Goal: Task Accomplishment & Management: Complete application form

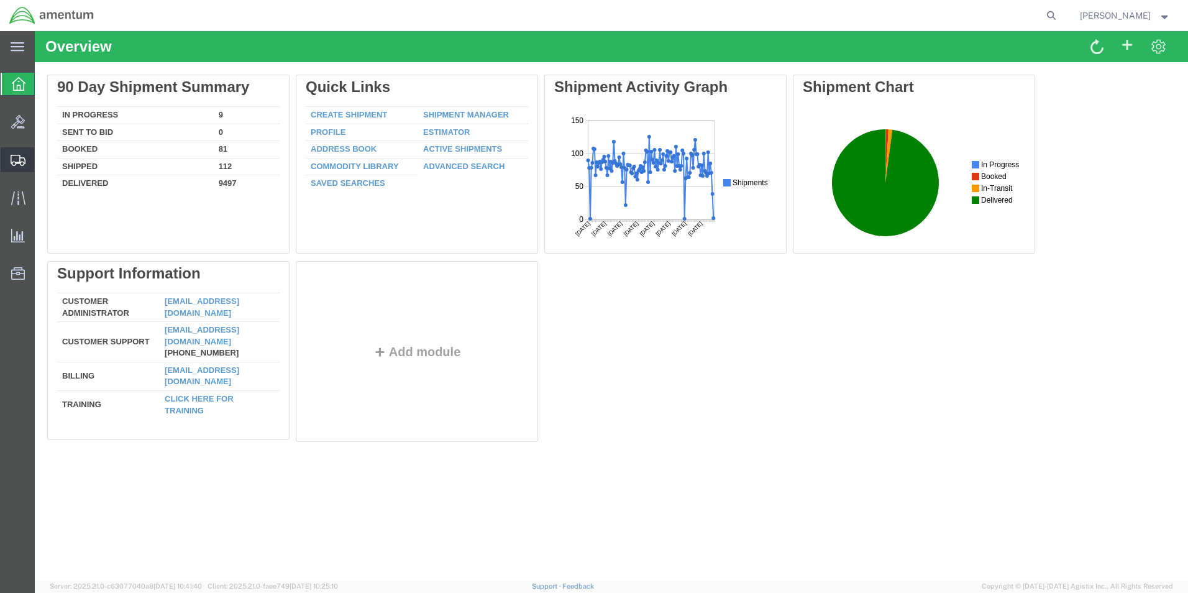
click at [0, 0] on span "Create from Template" at bounding box center [0, 0] width 0 height 0
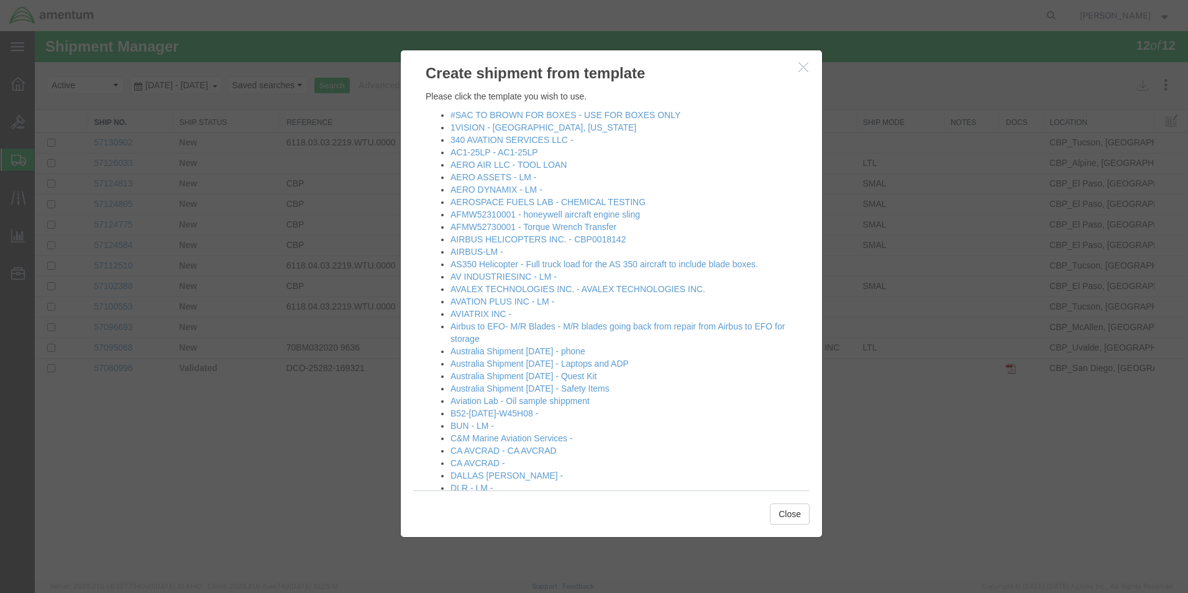
click at [805, 70] on icon "button" at bounding box center [803, 66] width 10 height 11
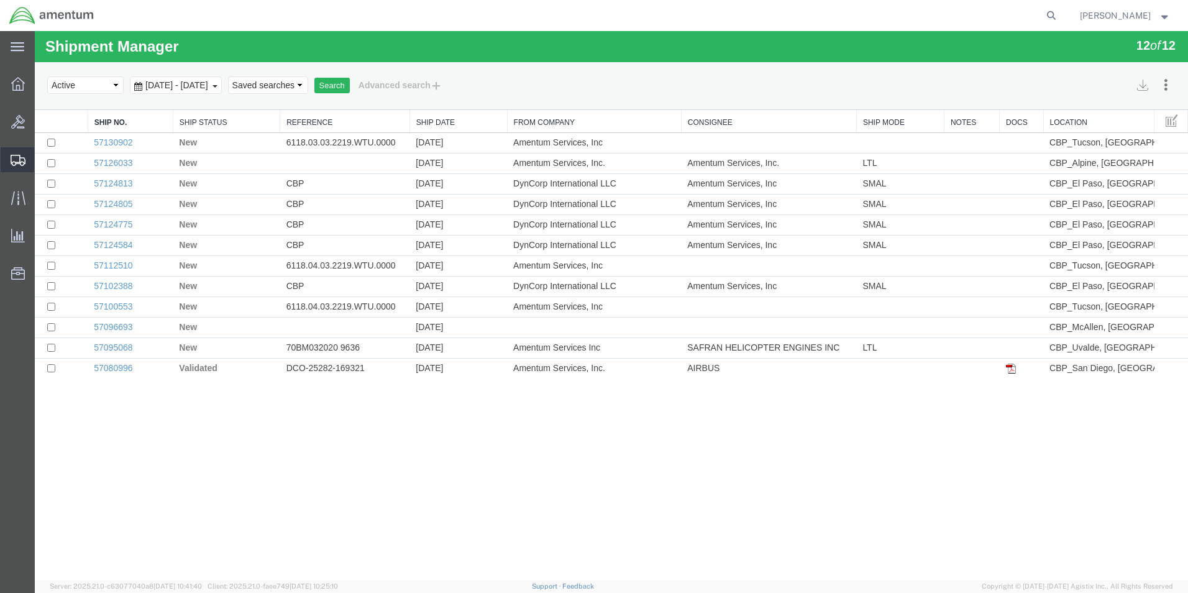
click at [0, 0] on span "Create Shipment" at bounding box center [0, 0] width 0 height 0
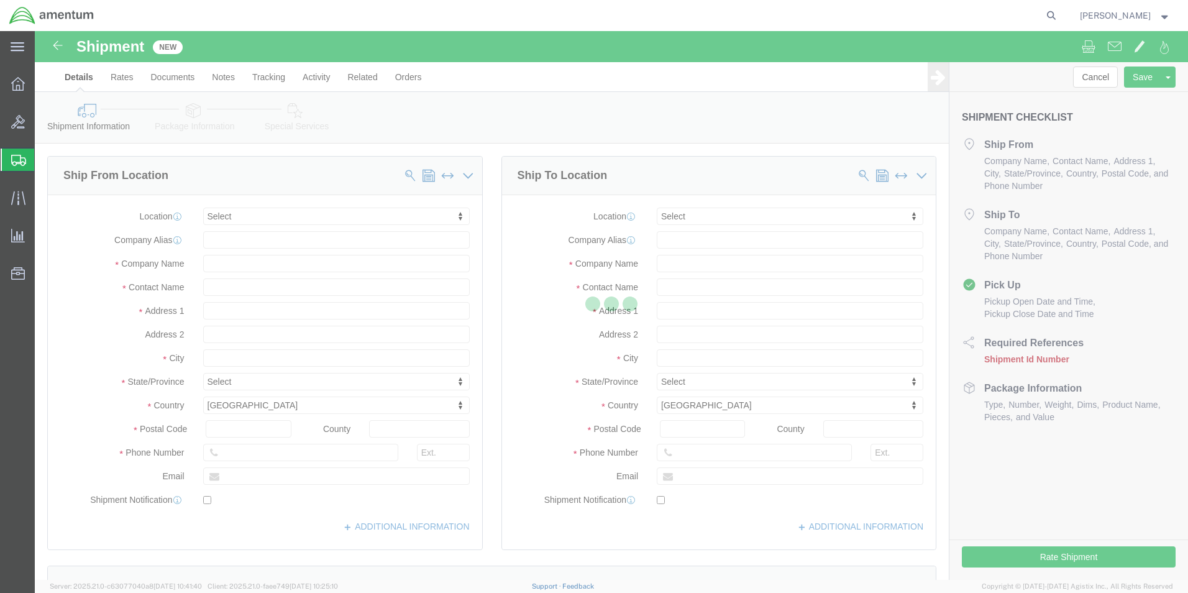
select select
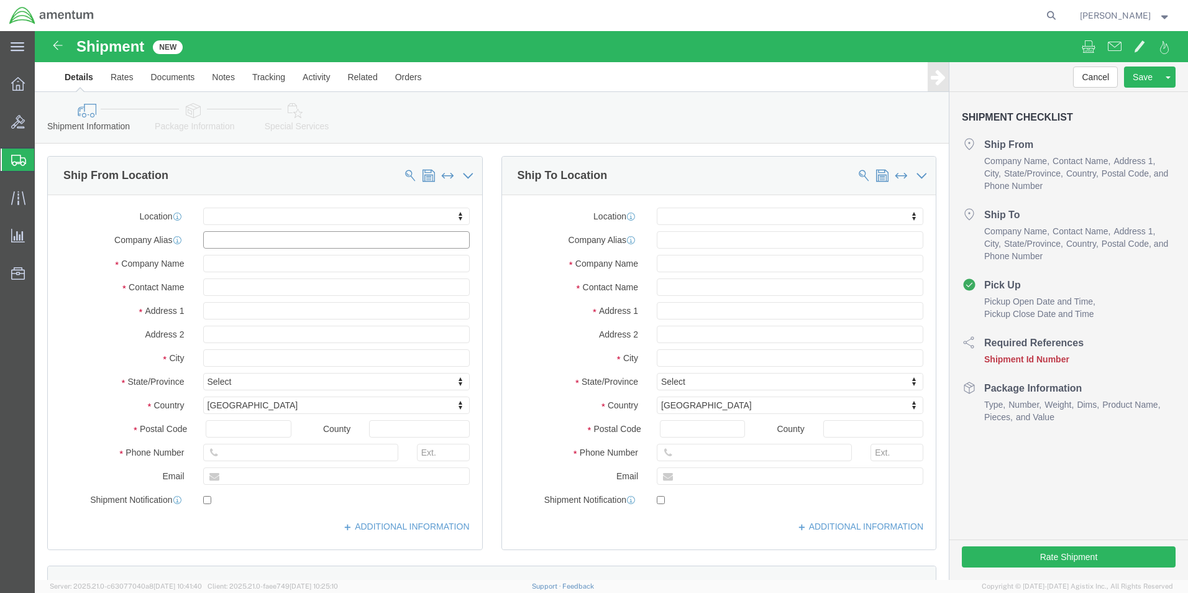
click input "text"
click input "[MEDICAL_DATA]"
type input "SER"
click input "text"
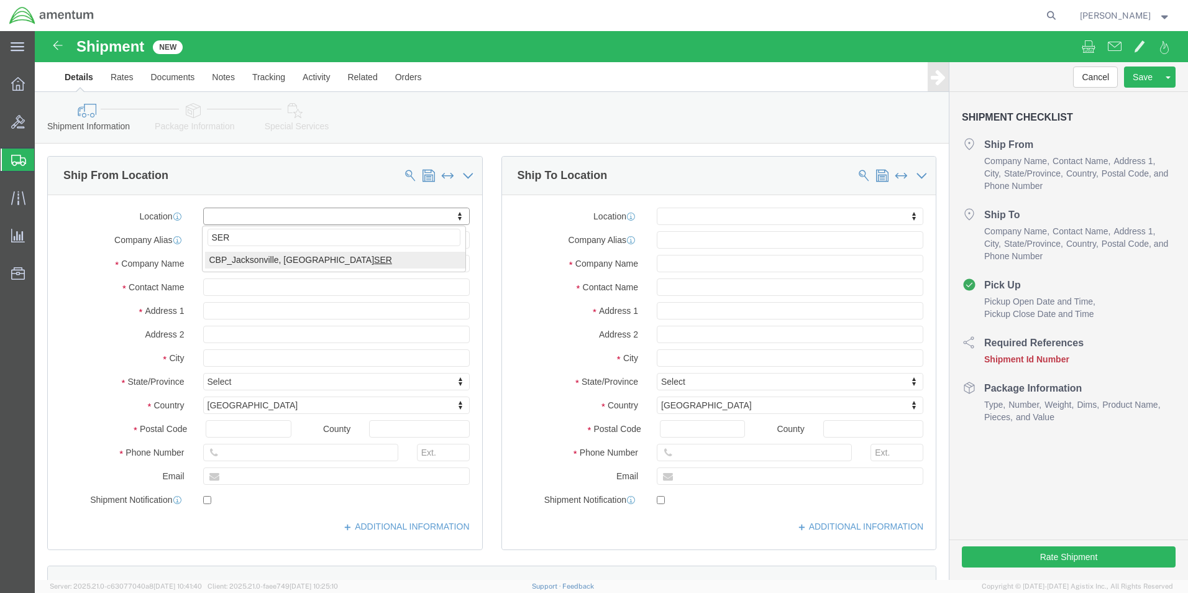
type input "SER"
select select "49917"
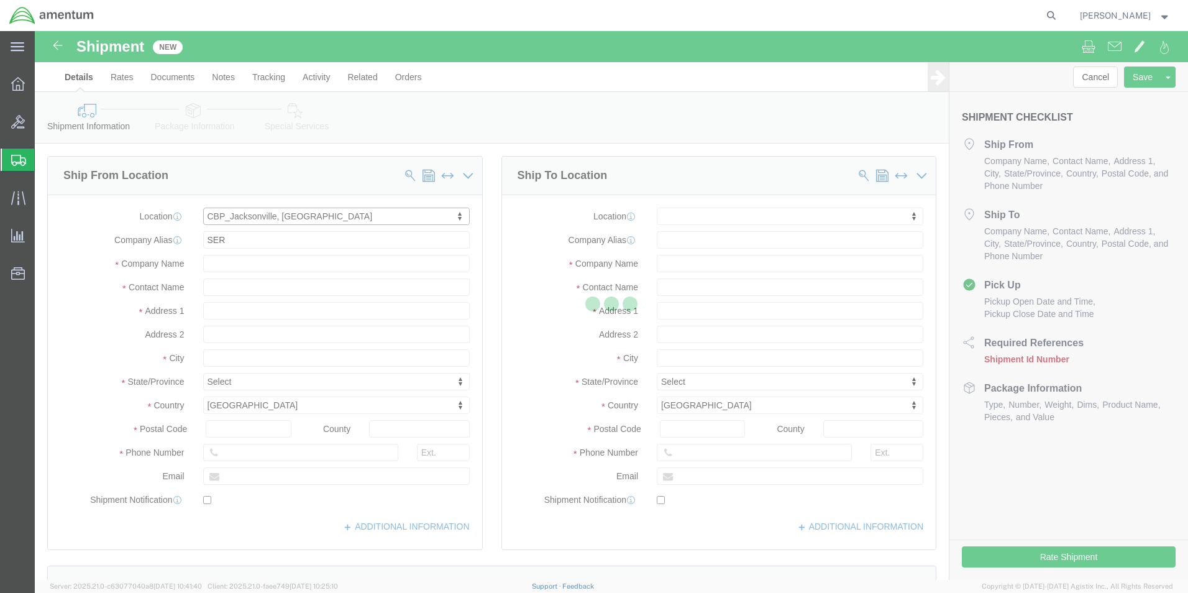
type input "4640 Subchaser Ct"
type input "Bldg 200"
type input "32244"
type input "[PHONE_NUMBER]"
type input "Amentum Services, Inc."
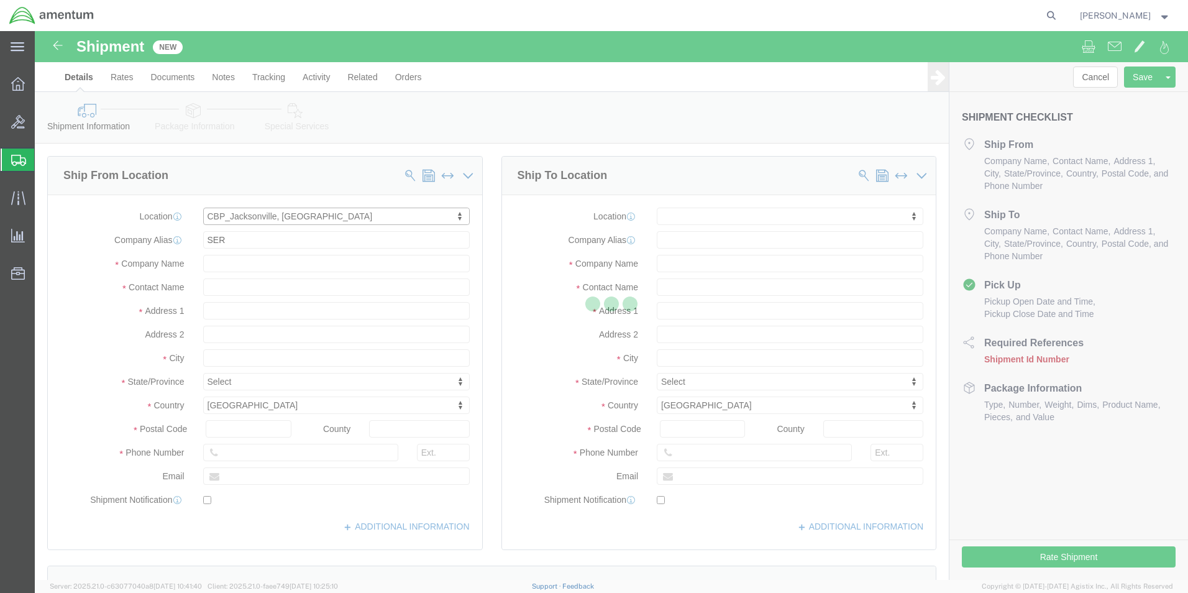
type input "[GEOGRAPHIC_DATA]"
select select "FL"
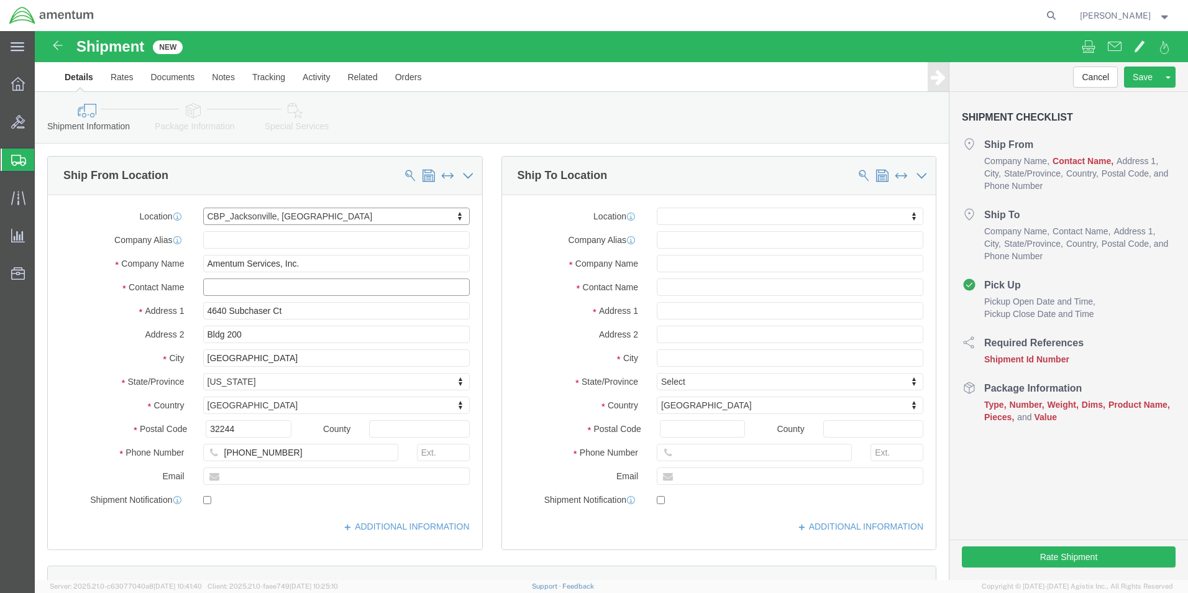
click input "text"
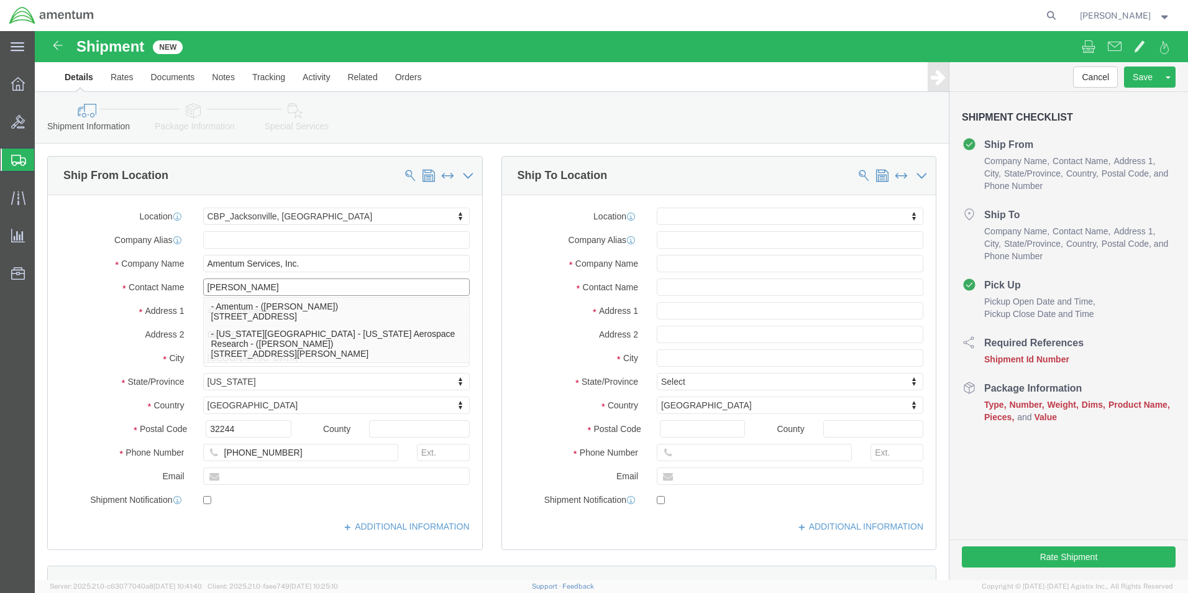
type input "[PERSON_NAME]"
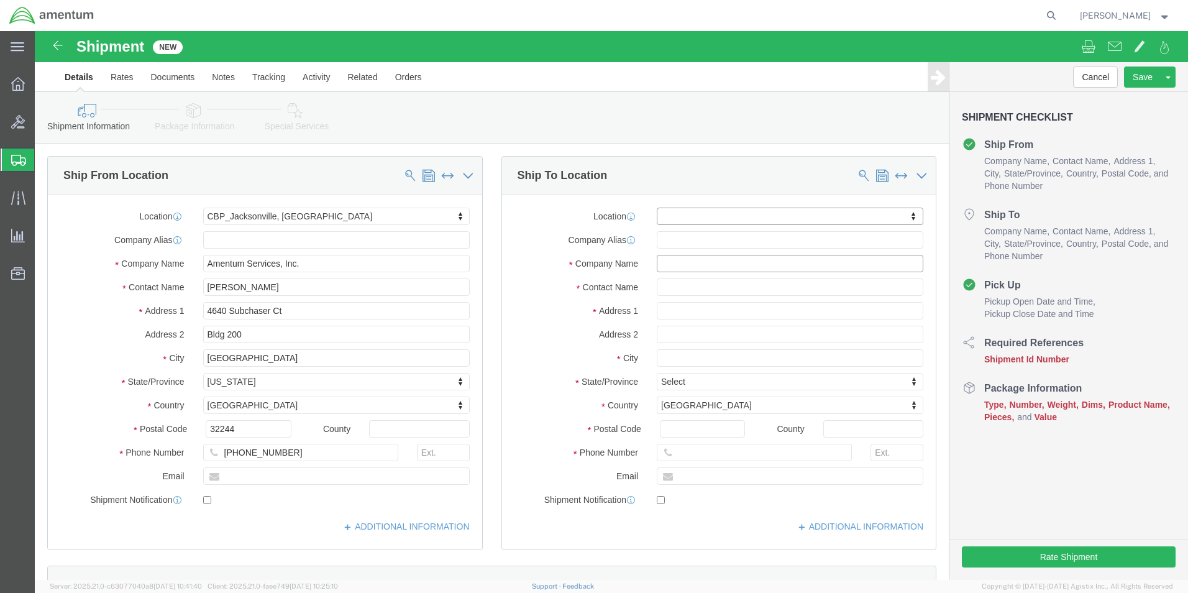
click input "text"
type input "SANTA"
click input "text"
click input "SANTA"
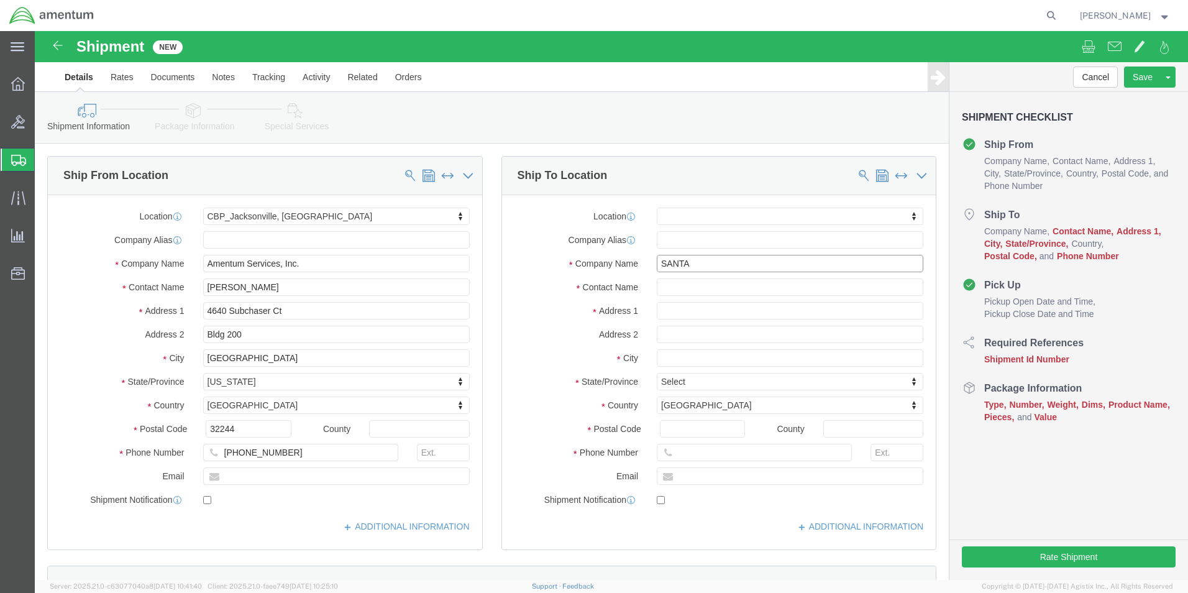
click input "SANTA"
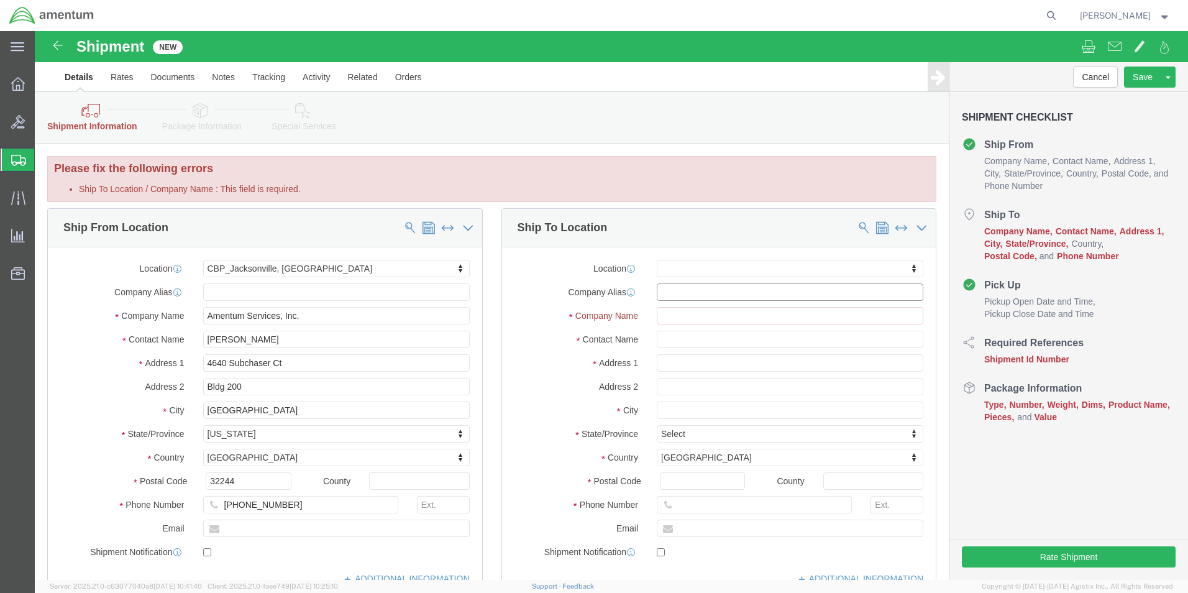
click input "text"
type input "SANTA"
click input "text"
click input "Ship To Location / Company Name : This field is required."
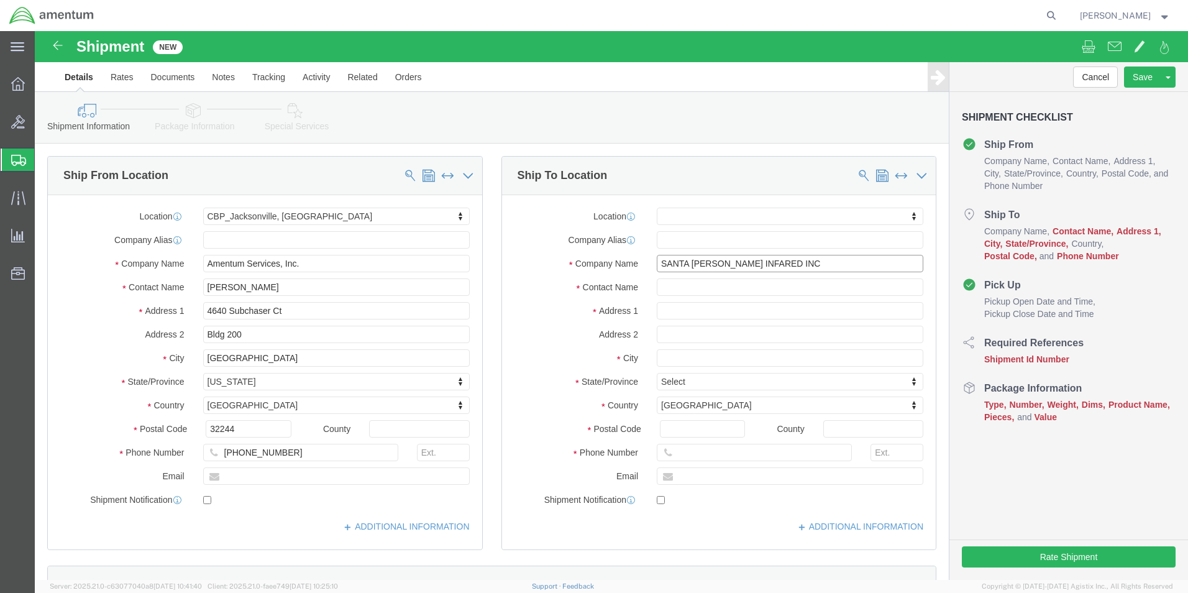
type input "SANTA [PERSON_NAME] INFARED INC"
type input "ATTENTION RMA #R250089"
click input "text"
type input "30 [PERSON_NAME] [PERSON_NAME] SUITE D"
select select
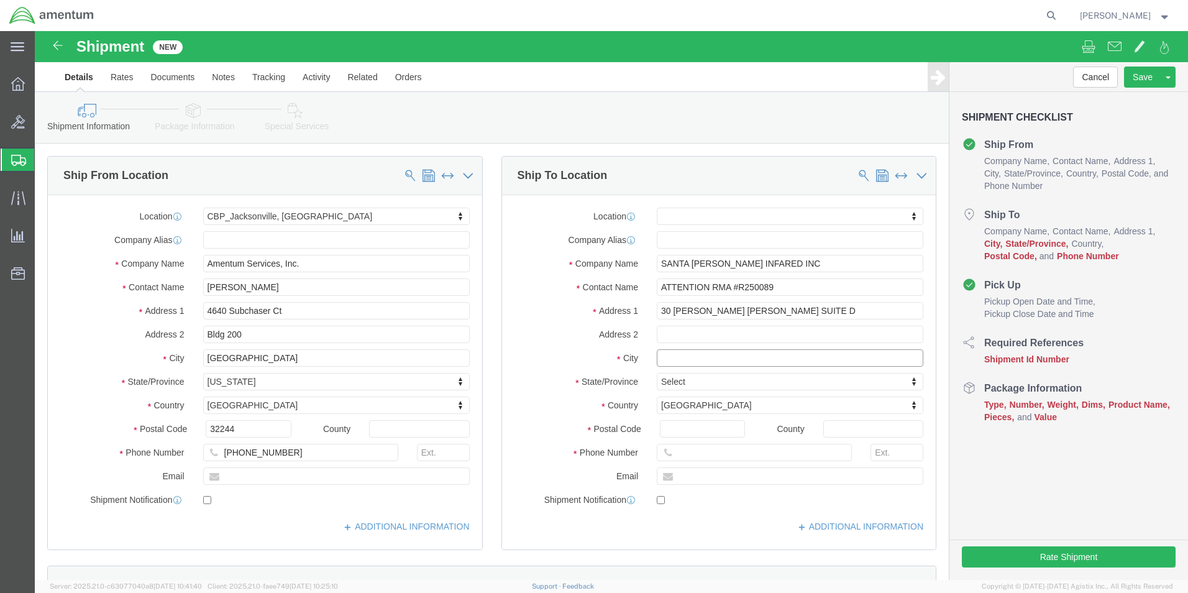
click input "text"
type input "SANTA [PERSON_NAME]"
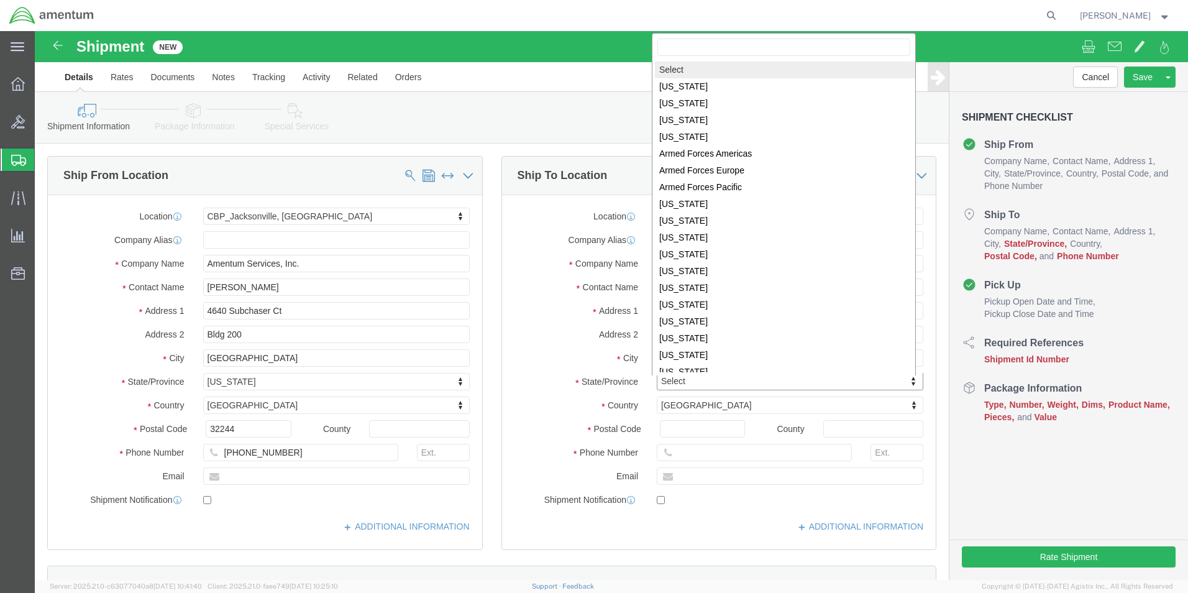
scroll to position [2, 0]
select select
select select "CA"
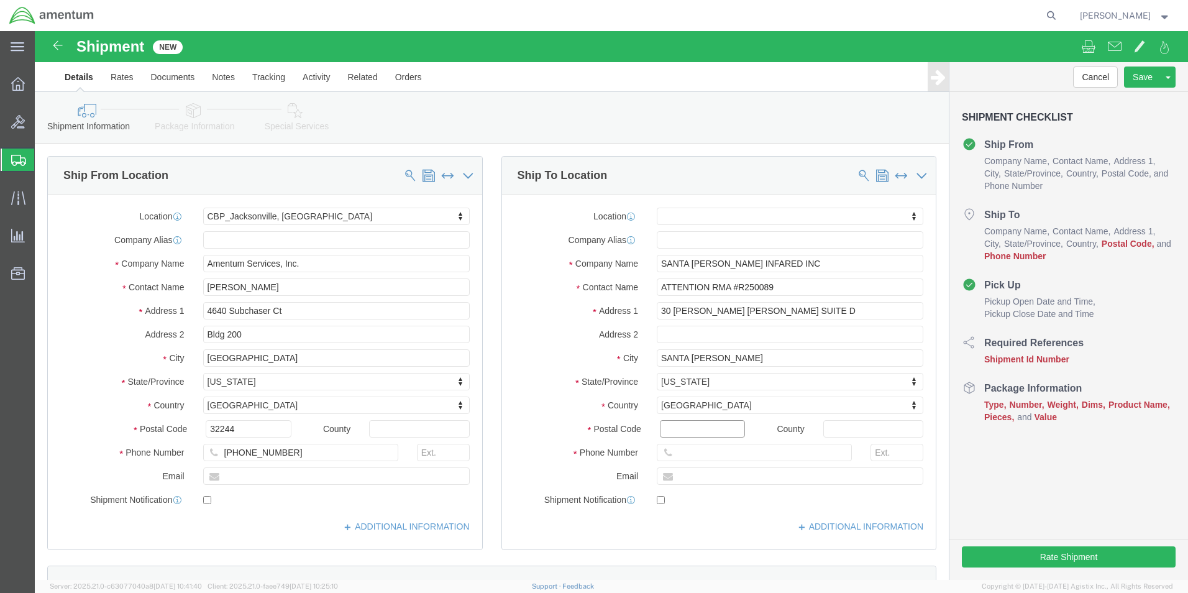
click input "Postal Code"
type input "93103"
select select
click input "text"
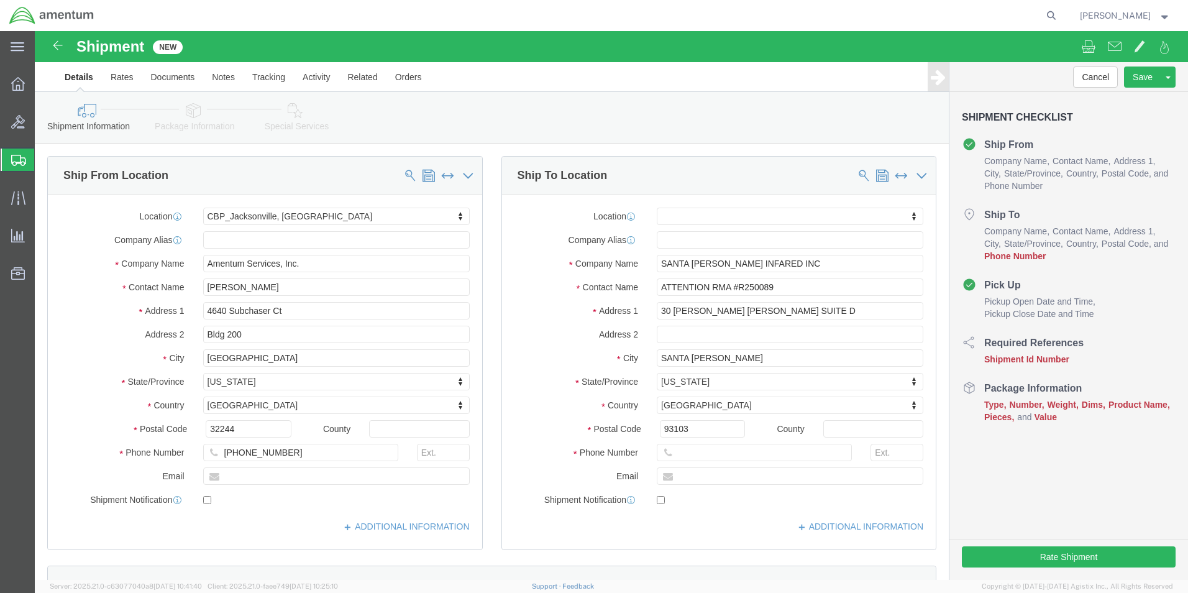
click div "Location My Profile Location [PHONE_NUMBER] [PHONE_NUMBER] [PHONE_NUMBER] [PHON…"
click input "SANTA [PERSON_NAME] INFARED INC"
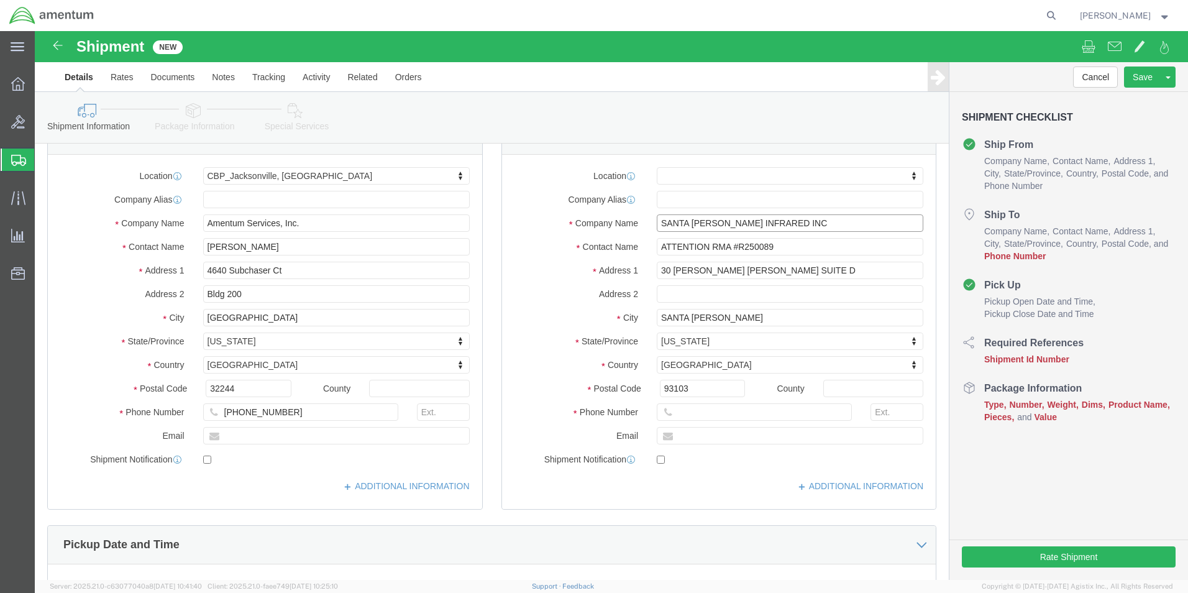
scroll to position [62, 0]
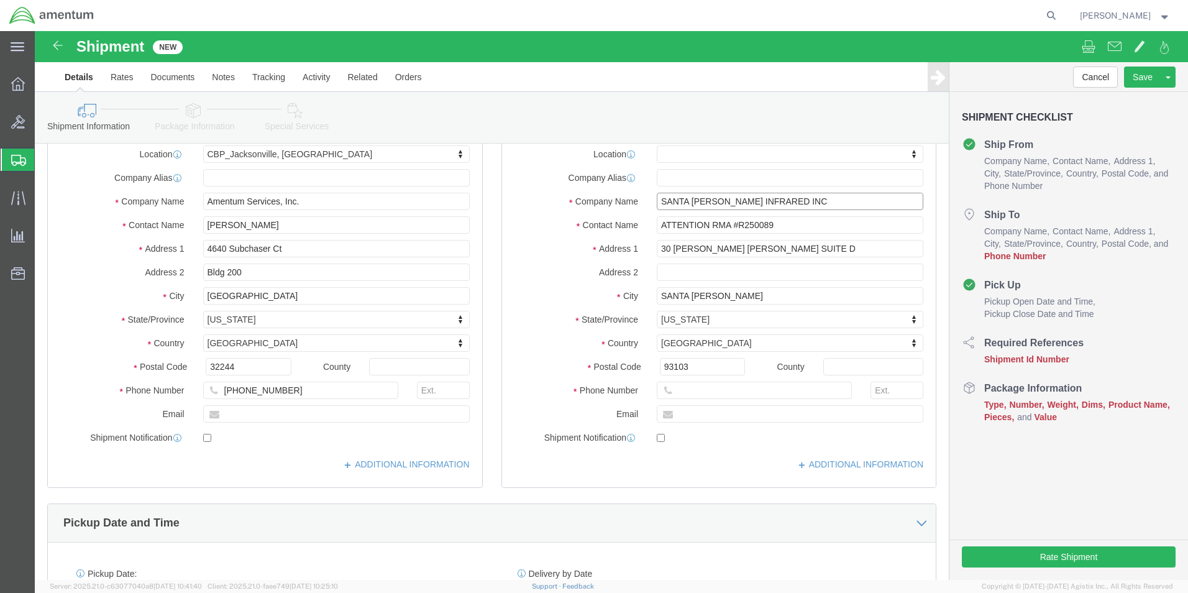
type input "SANTA [PERSON_NAME] INFRARED INC"
click input "text"
click input "[PERSON_NAME]"
type input "[PERSON_NAME]"
click input "text"
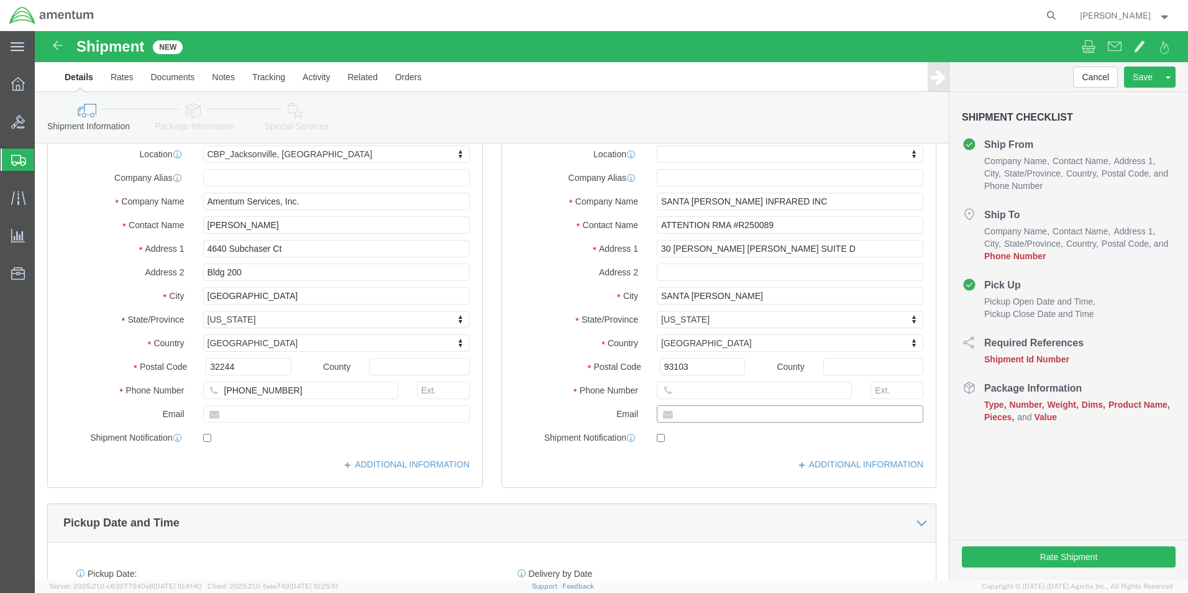
click input "text"
type input "[PHONE_NUMBER]"
click input "text"
click label "Phone Number"
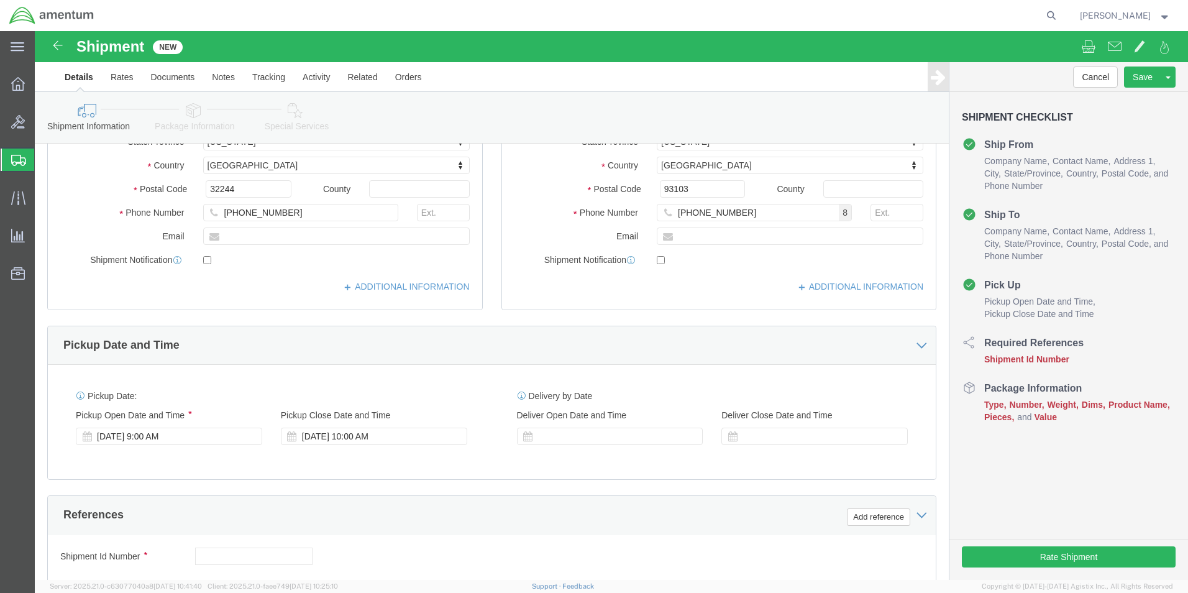
scroll to position [373, 0]
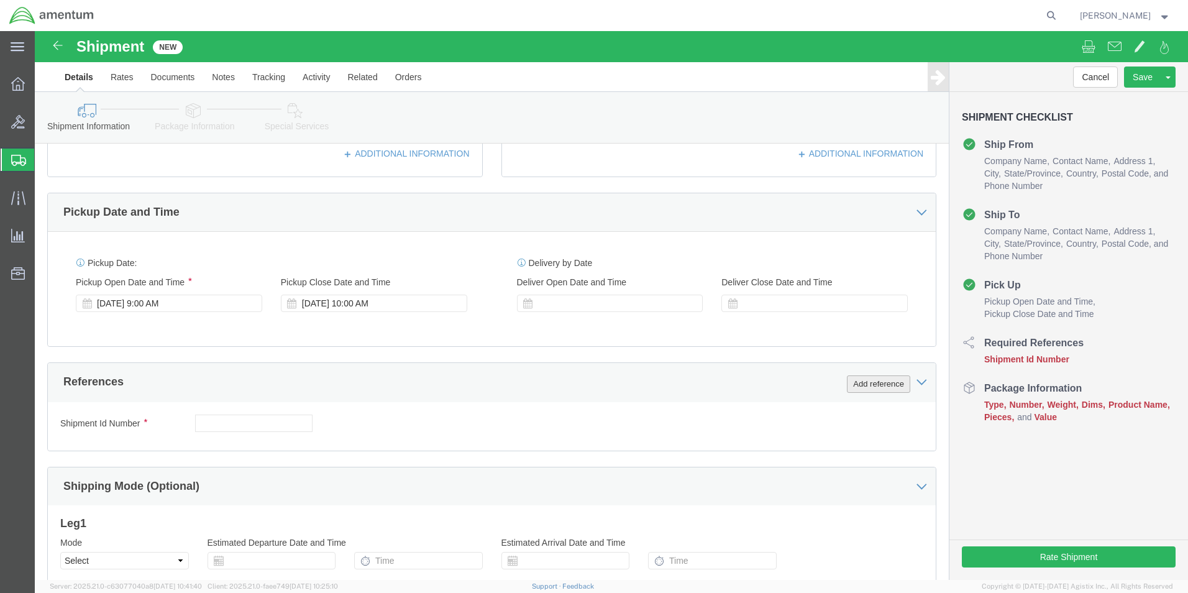
click button "Add reference"
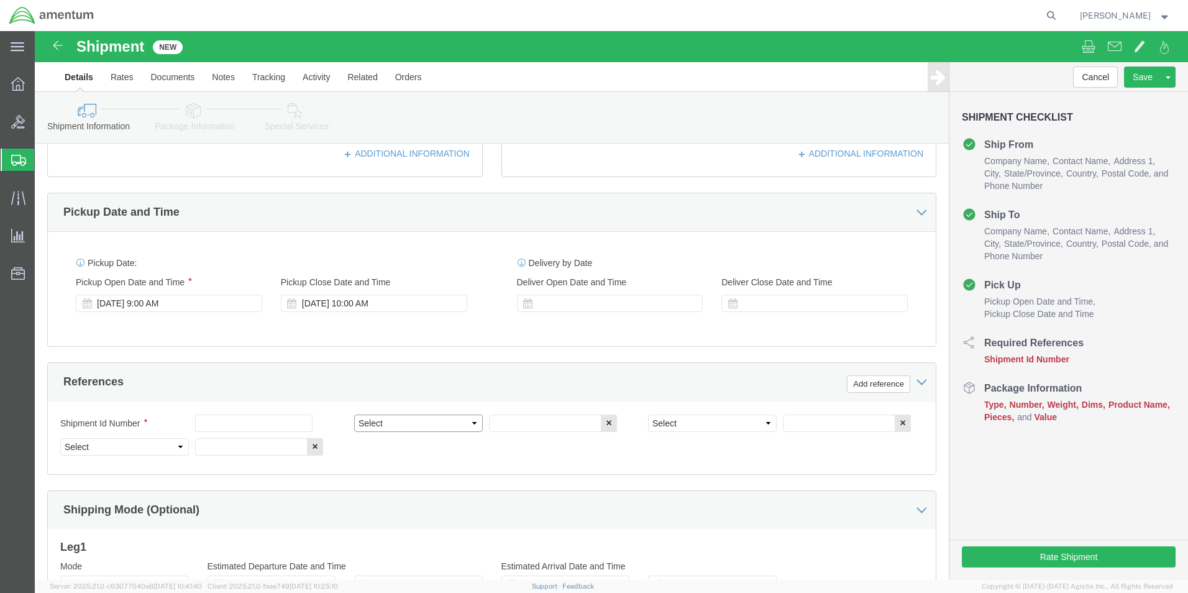
click select "Select Account Type Activity ID Airline Appointment Number ASN Batch Request # …"
select select "CUSTREF"
click select "Select Account Type Activity ID Airline Appointment Number ASN Batch Request # …"
click input "text"
click select "Select Account Type Activity ID Airline Appointment Number ASN Batch Request # …"
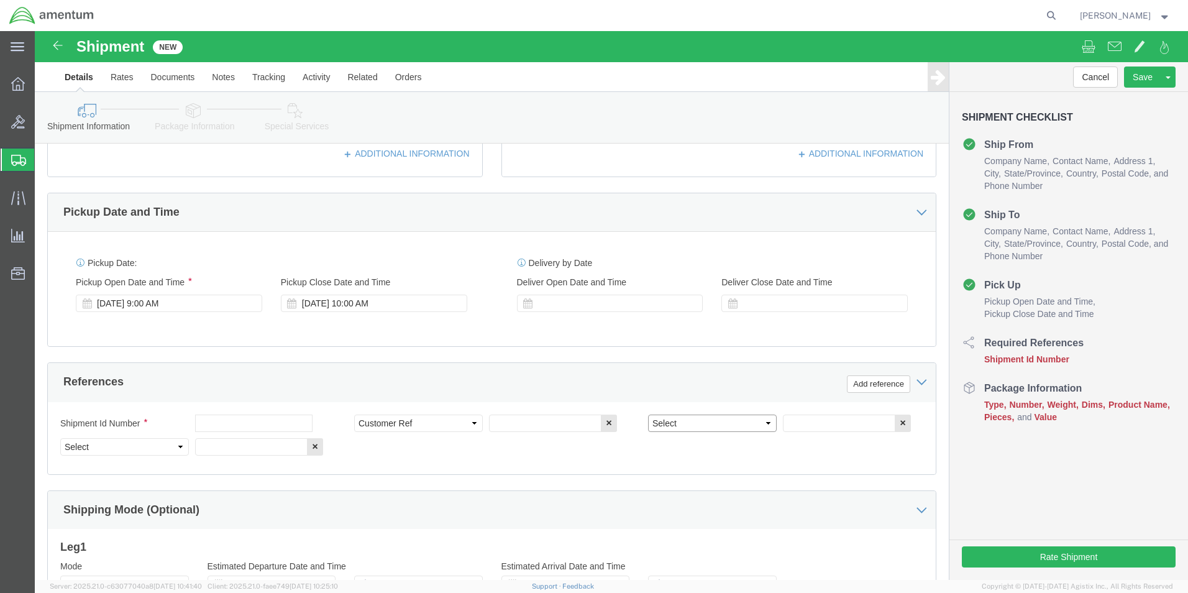
select select "DEPT"
click select "Select Account Type Activity ID Airline Appointment Number ASN Batch Request # …"
select select "PROJNUM"
click select "Select Account Type Activity ID Airline Appointment Number ASN Batch Request # …"
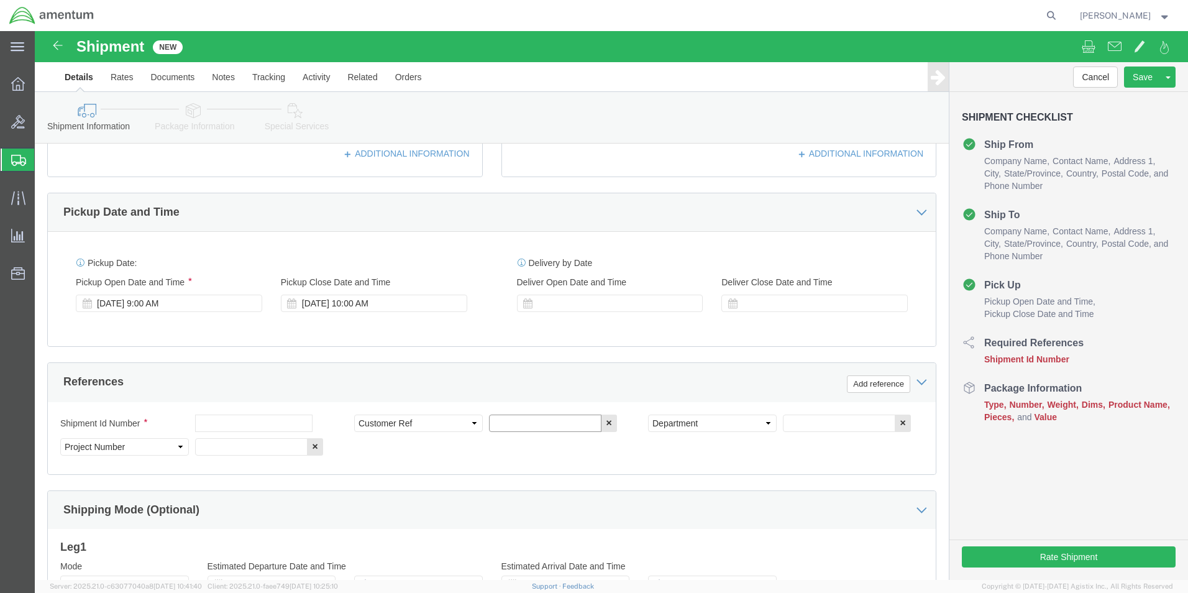
click input "text"
type input "IPROBE"
click input "text"
type input "CBP"
click input "text"
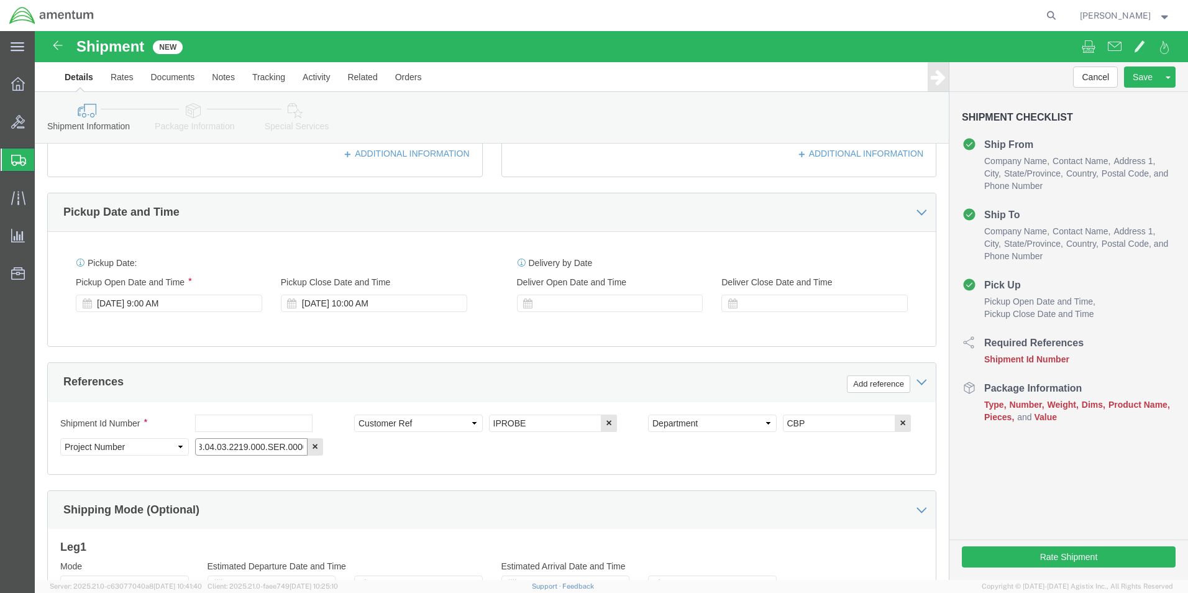
scroll to position [0, 21]
type input "6118.04.03.2219.000.SER.0000"
click div "Shipment Id Number Select Account Type Activity ID Airline Appointment Number A…"
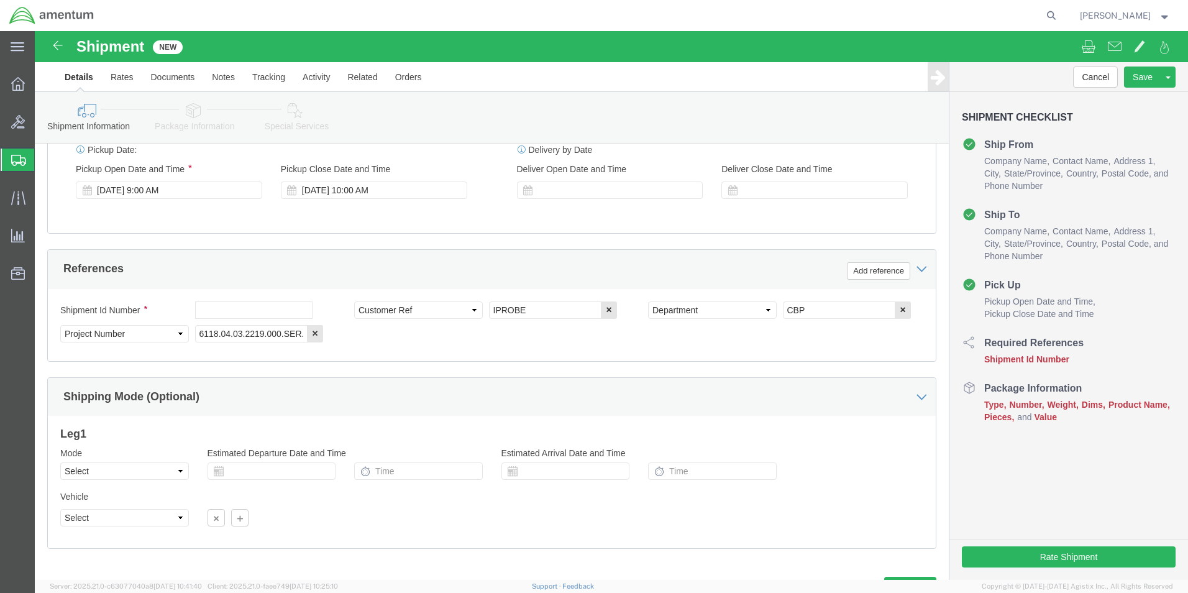
scroll to position [497, 0]
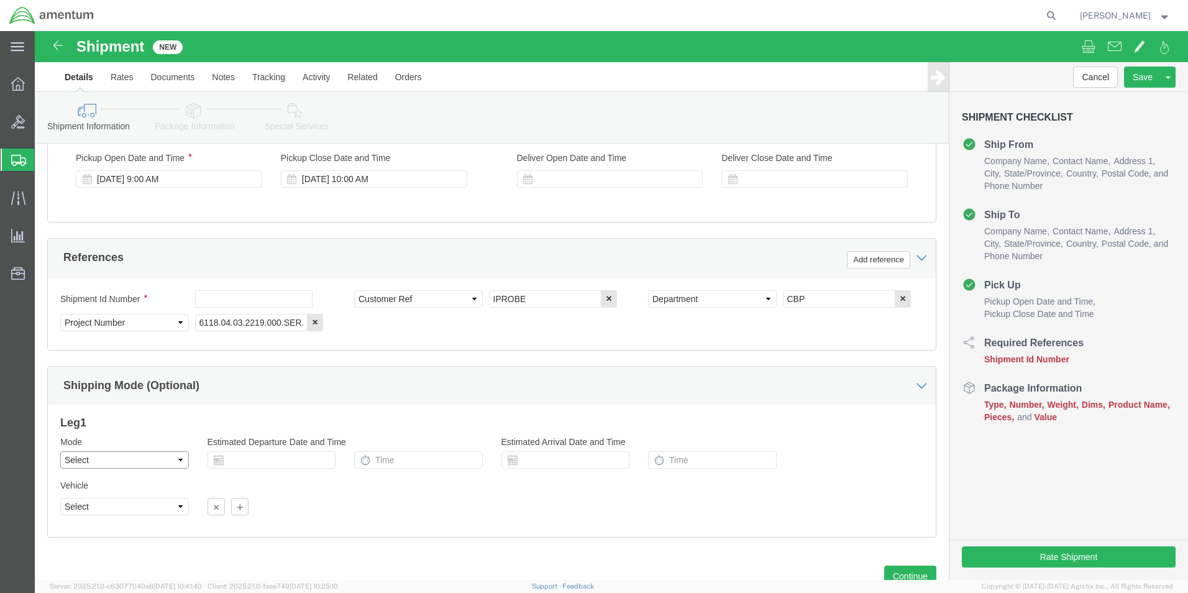
click select "Select Air Less than Truckload Multi-Leg Ocean Freight Rail Small Parcel Truckl…"
select select "SMAL"
click select "Select Air Less than Truckload Multi-Leg Ocean Freight Rail Small Parcel Truckl…"
click div
click input "text"
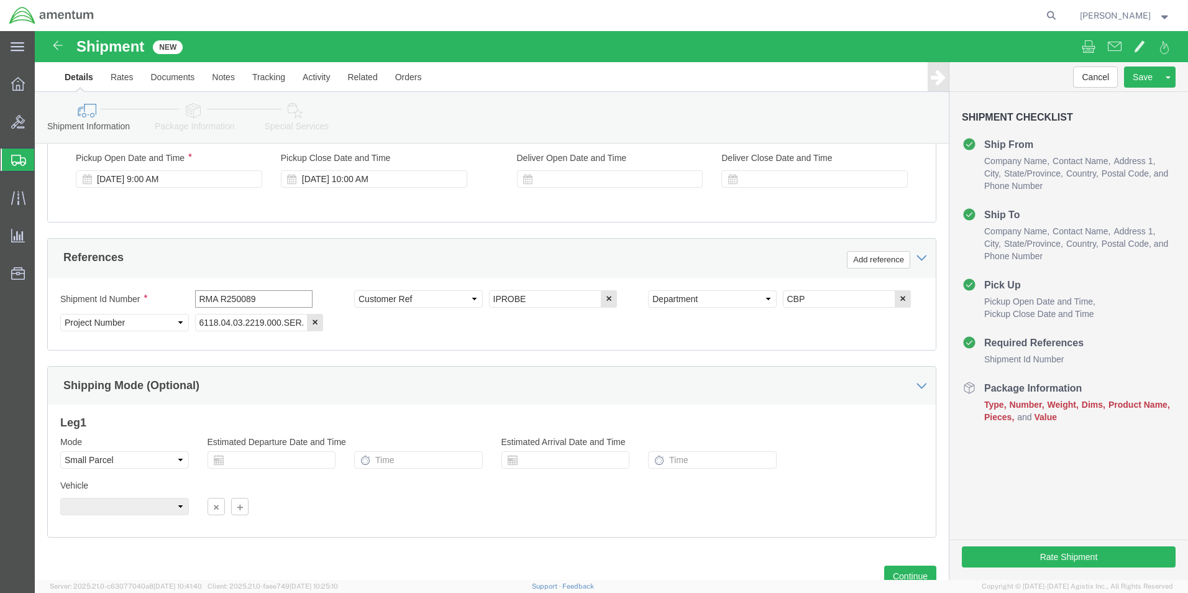
type input "RMA R250089"
click div "Shipment Id Number RMA R250089 Select Account Type Activity ID Airline Appointm…"
click button "Continue"
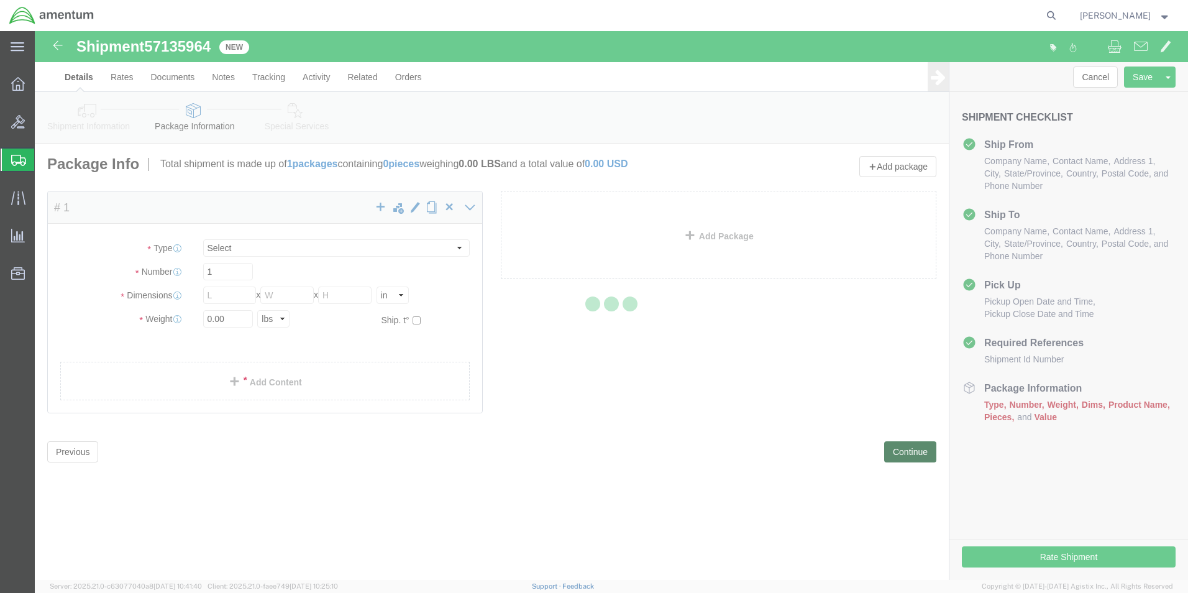
select select "YRPK"
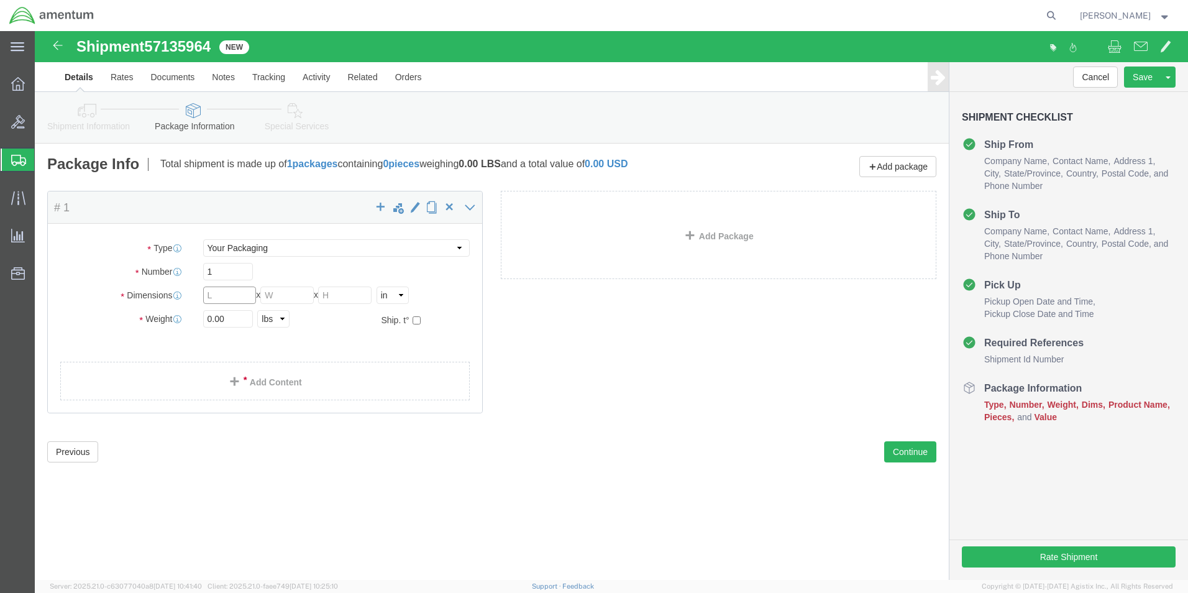
click input "text"
type input "13"
type input "6"
type input "7"
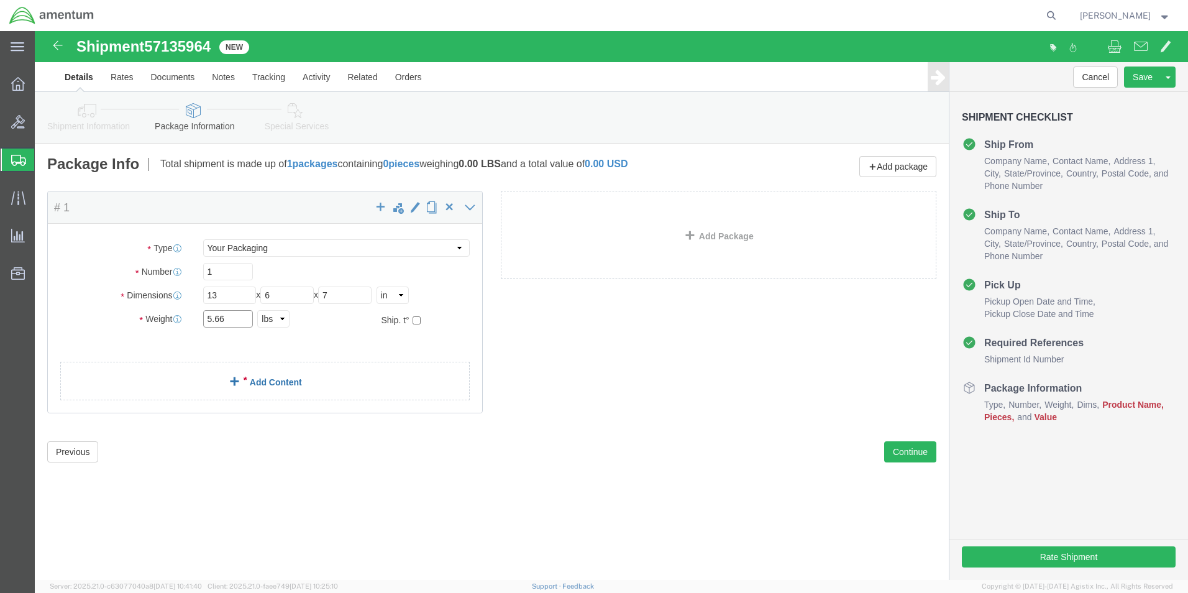
type input "5.66"
click link "Add Content"
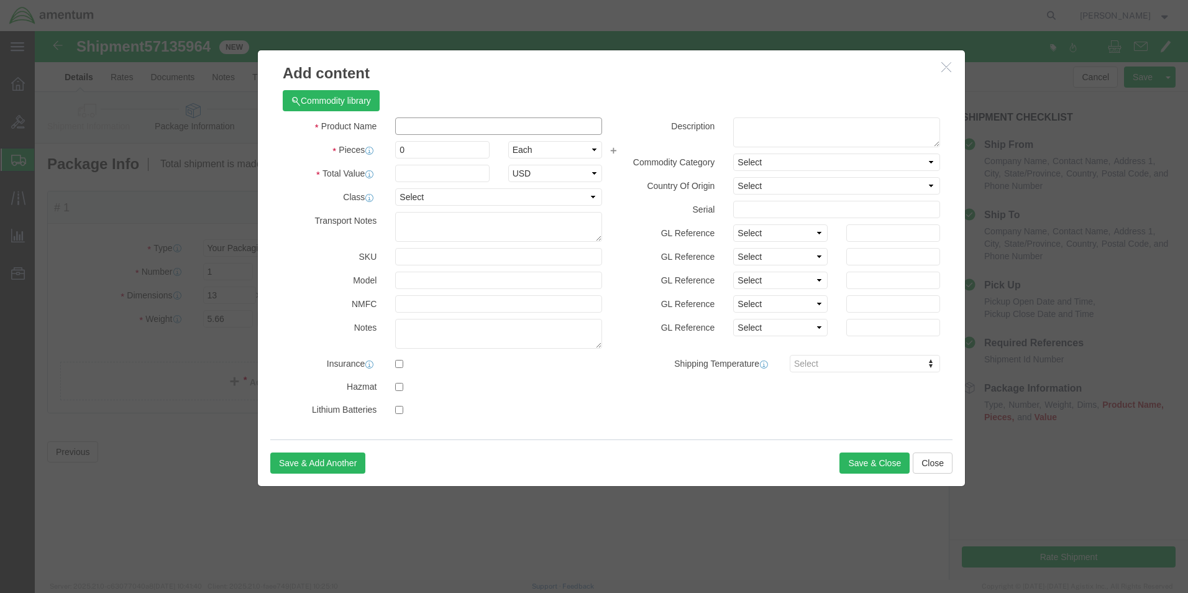
click input "text"
type input "AIRCRAFT PARTS"
select select "US"
click input "0"
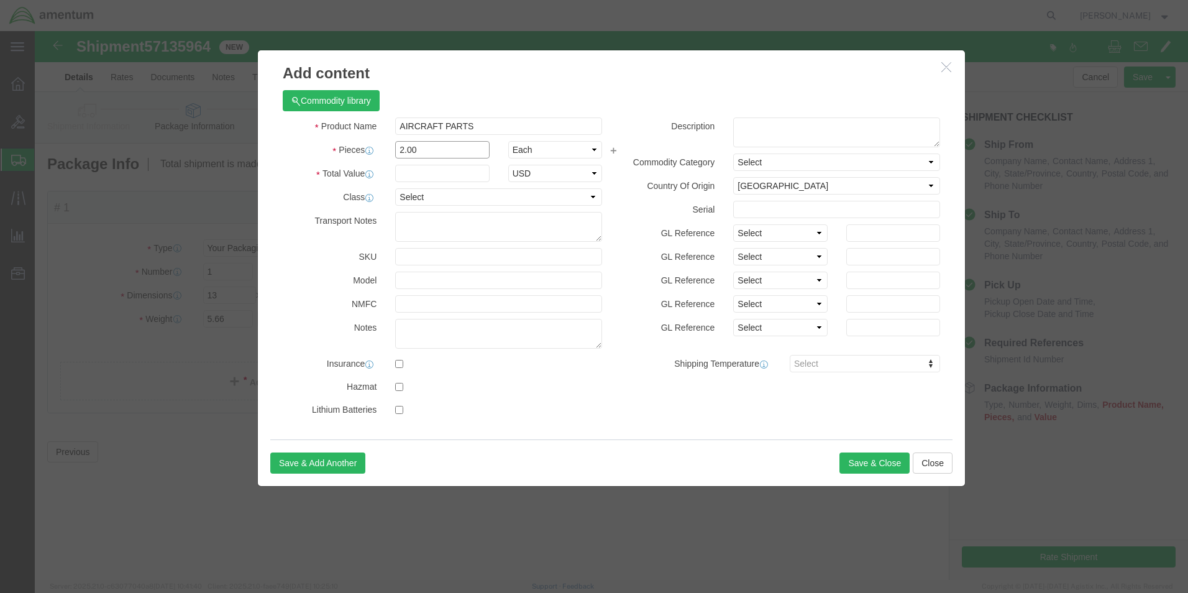
type input "2.00"
click input "text"
type input "10,000.00"
click div "Save & Add Another Save & Close Close"
click input "AIRCRAFT PARTS"
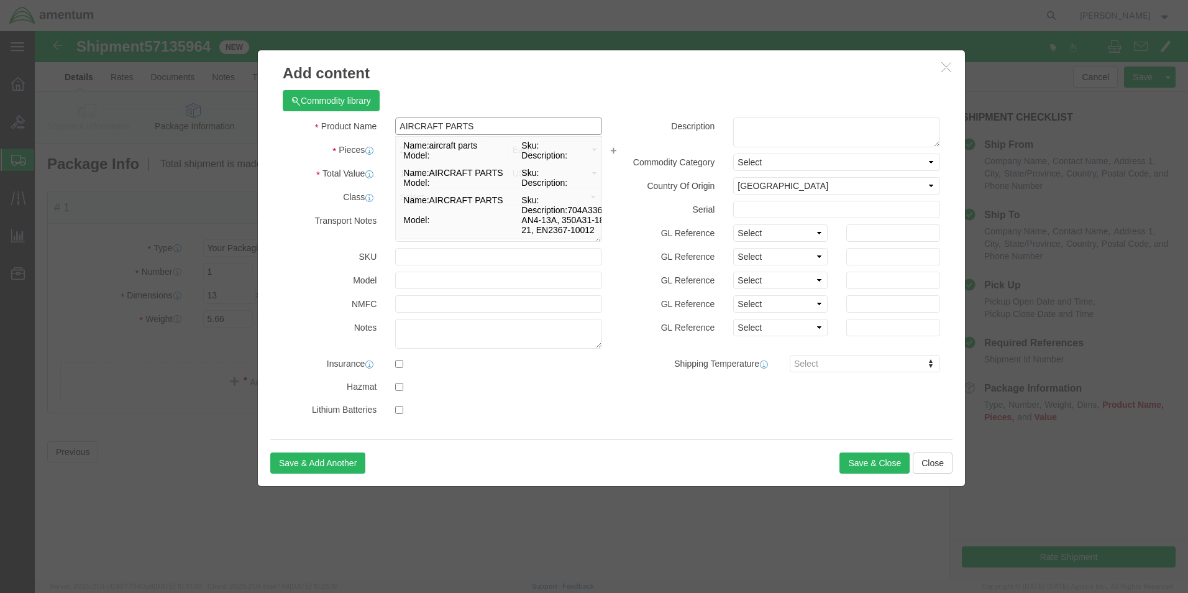
type input "AIRCRAFT PARTS"
click textarea
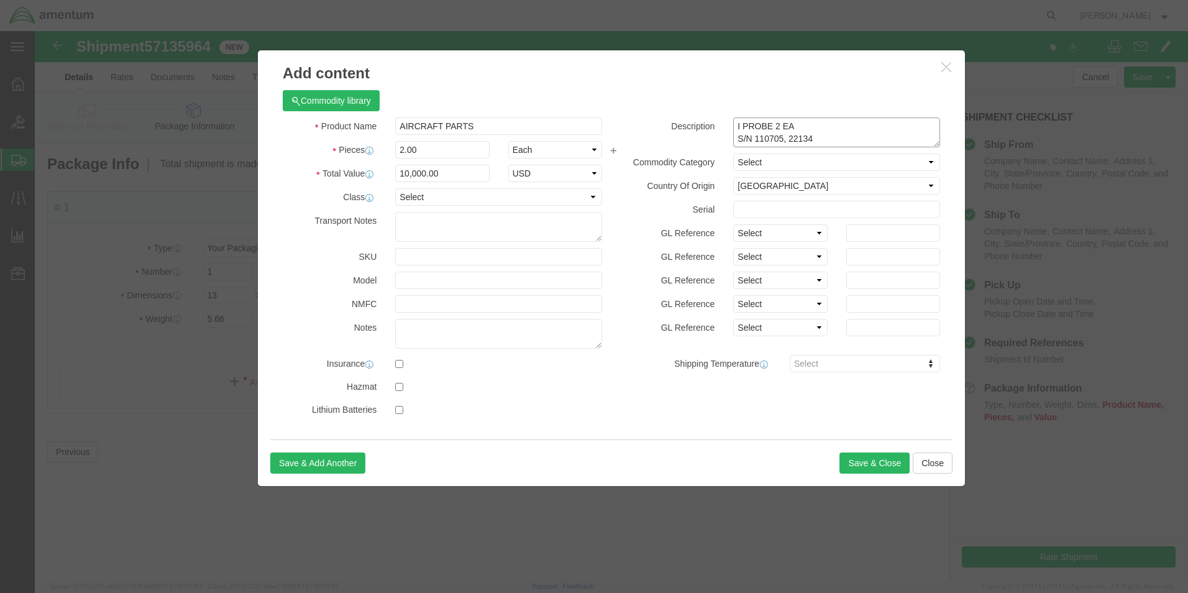
type textarea "I PROBE 2 EA S/N 110705, 22134"
click div "Commodity library Product Name AIRCRAFT PARTS AIRCRAFT PARTS Pieces 2.00 Select…"
click button "Save & Close"
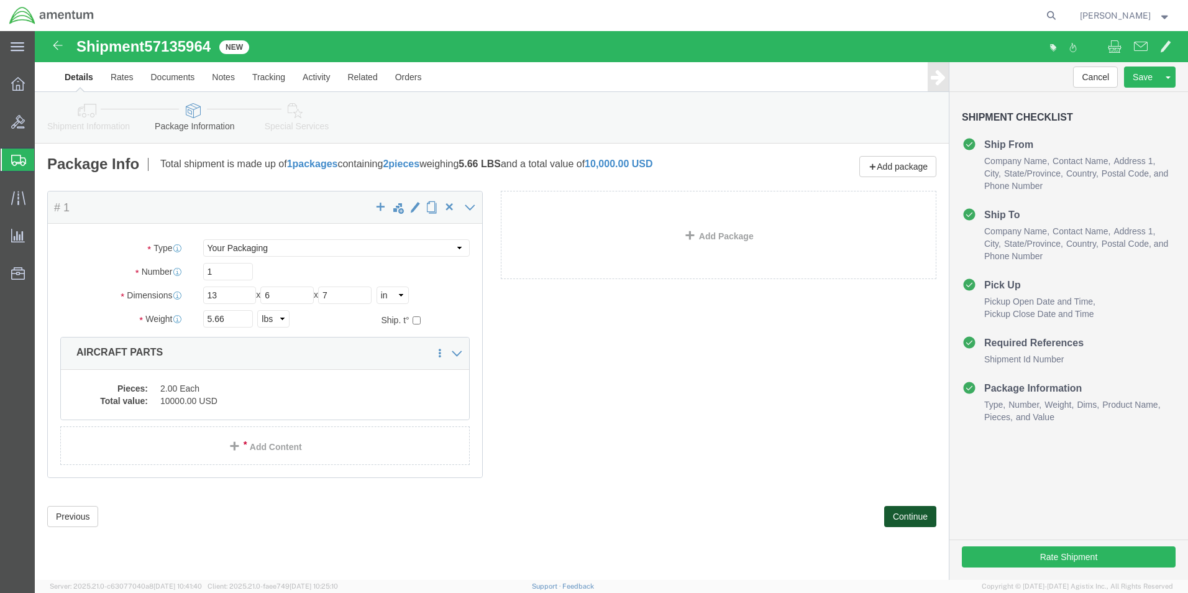
click button "Continue"
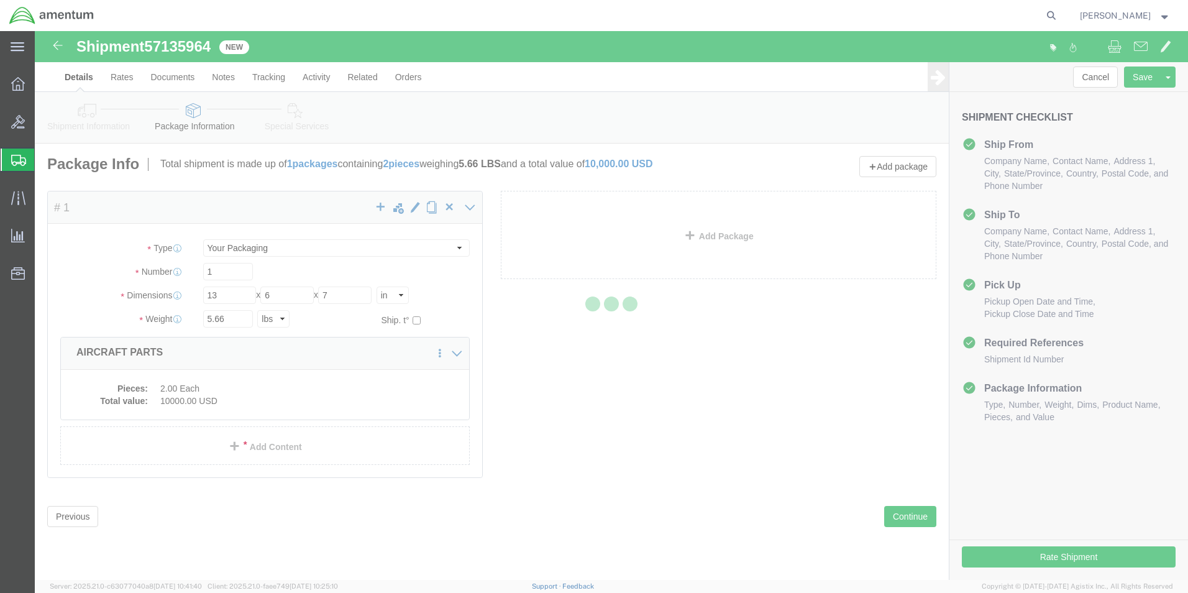
select select
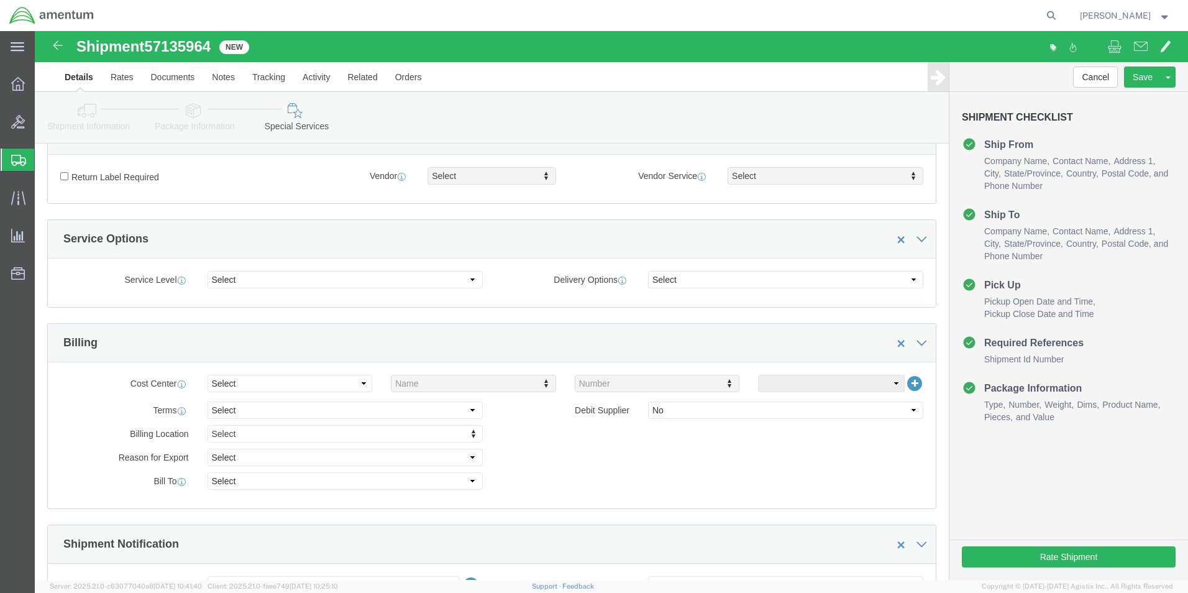
scroll to position [373, 0]
click select "Select Buyer Cost Center Department Operations Number Order Number Sales Person"
select select "DEPARTMENT"
click select "Select Buyer Cost Center Department Operations Number Order Number Sales Person"
type input "CBP"
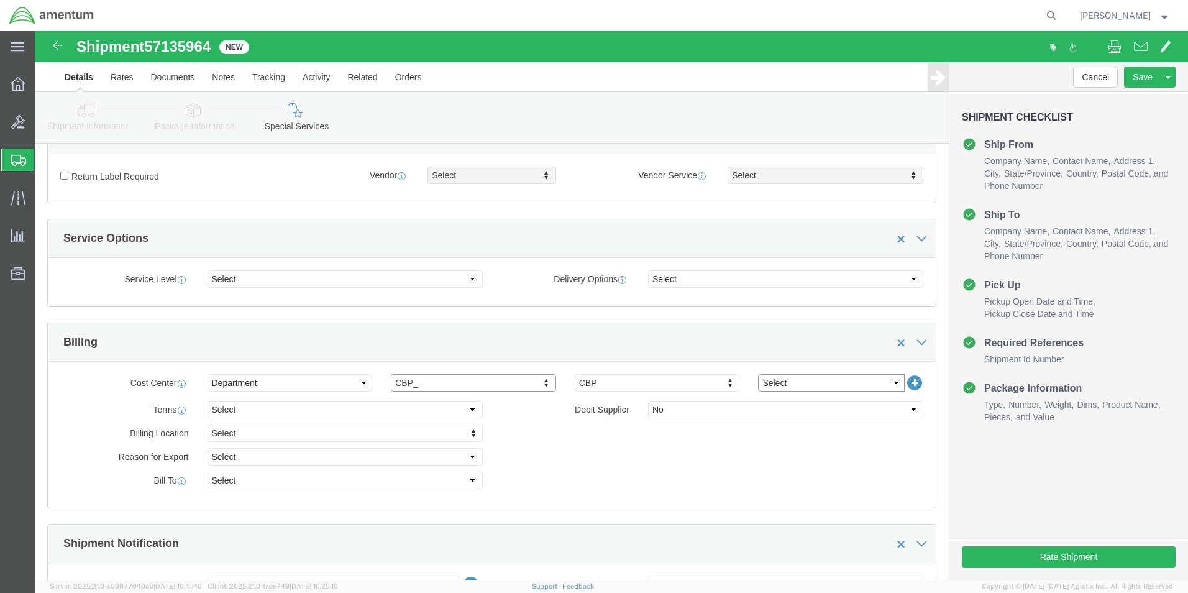
click select "Select 6118.03.03.2219.000.SOC.0000 6118.04.03.2219.000.WBE.0000 6118.04.03.221…"
select select "96740"
click select "Select 6118.03.03.2219.000.SOC.0000 6118.04.03.2219.000.WBE.0000 6118.04.03.221…"
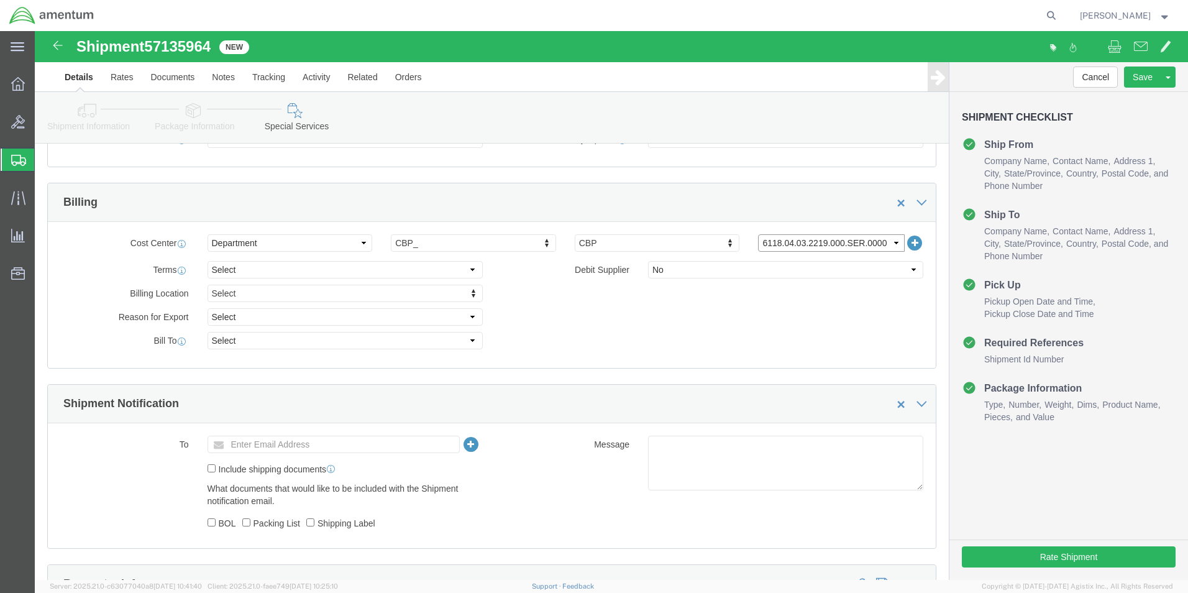
scroll to position [559, 0]
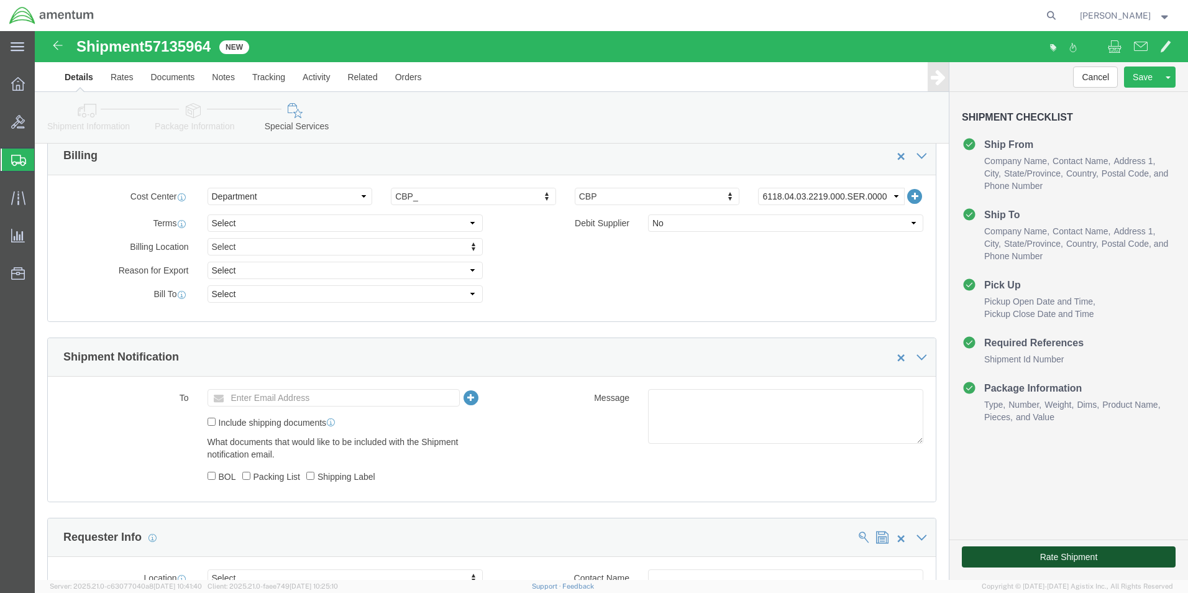
click button "Rate Shipment"
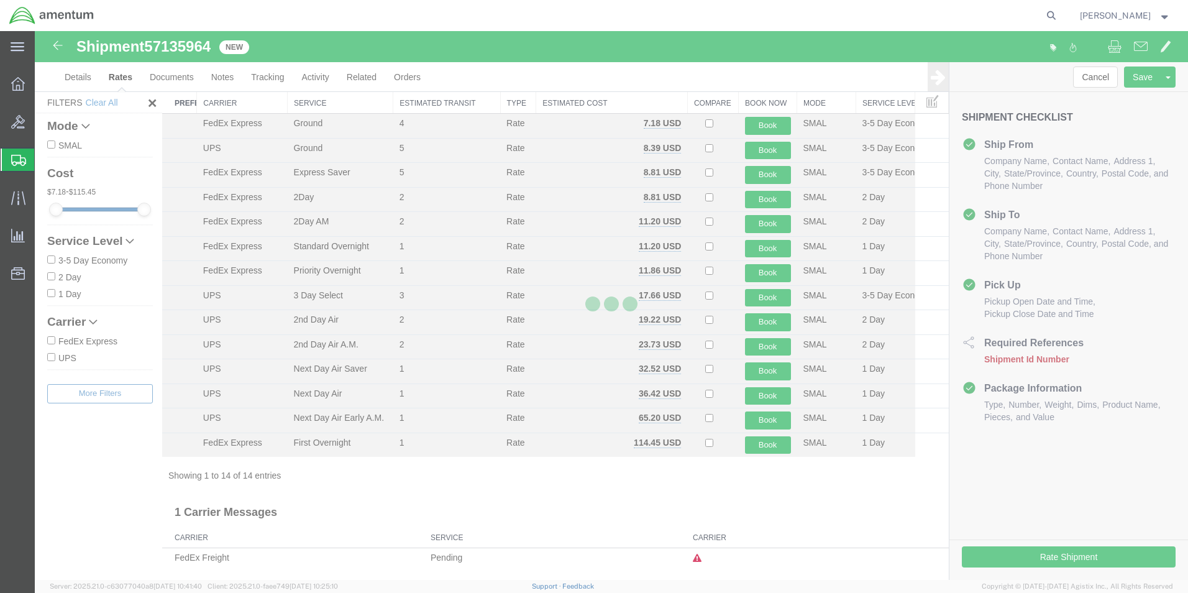
scroll to position [27, 0]
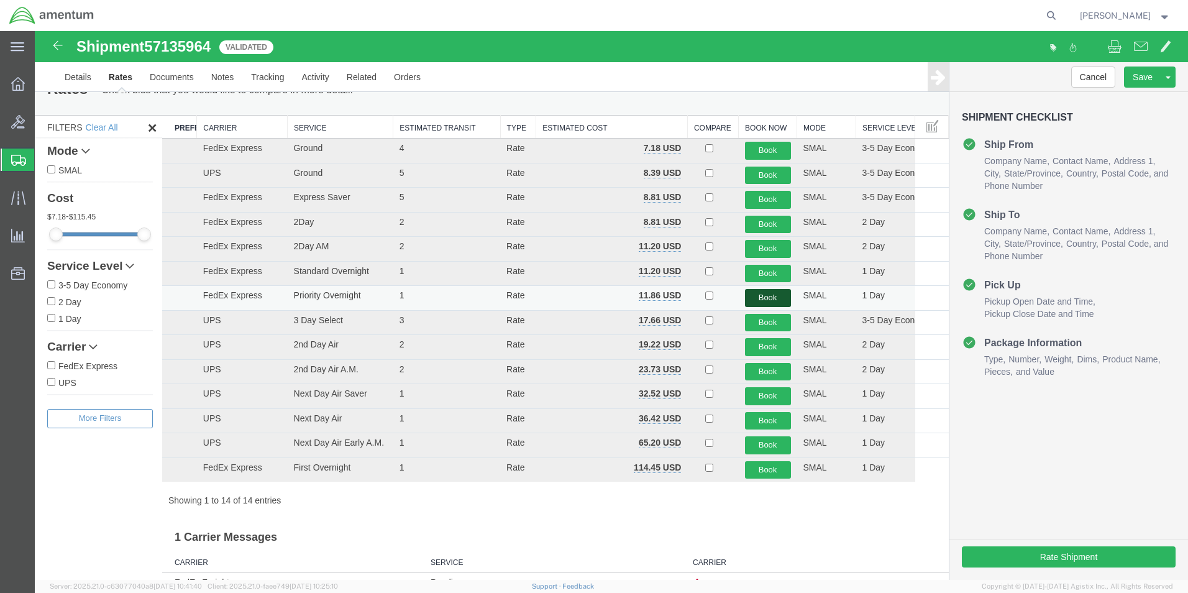
click at [761, 296] on button "Book" at bounding box center [768, 298] width 46 height 18
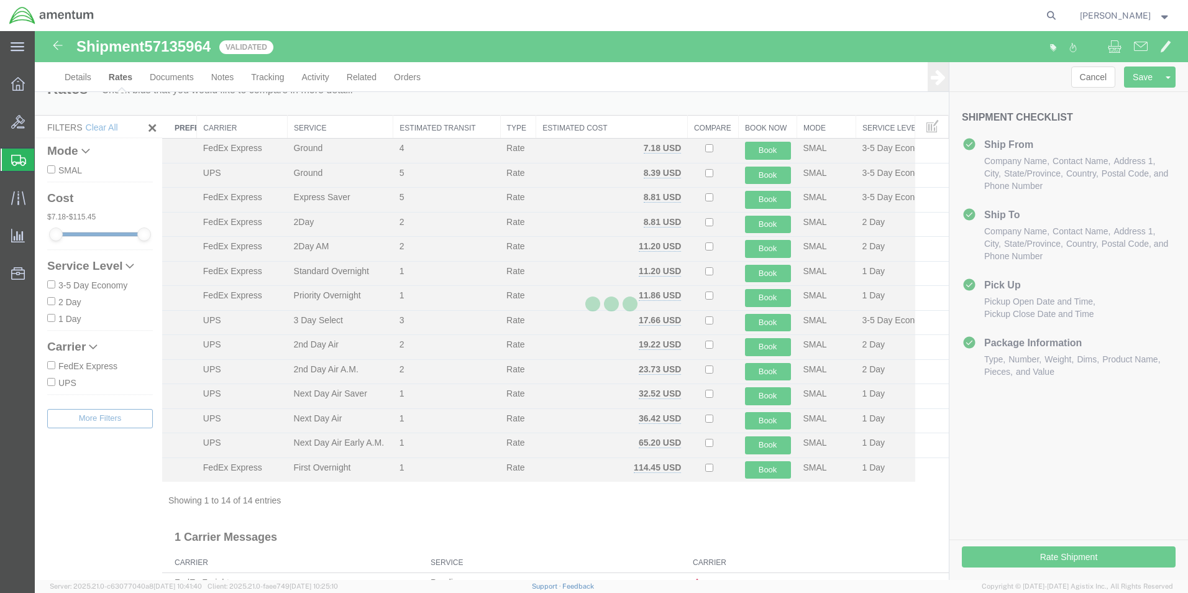
scroll to position [0, 0]
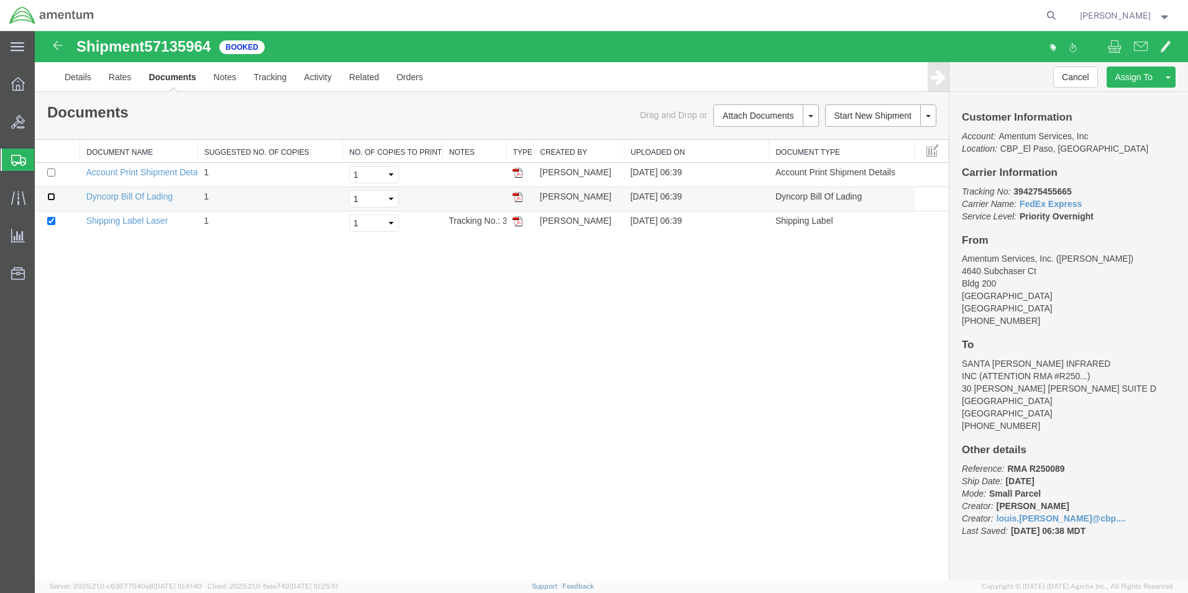
click at [48, 196] on input "checkbox" at bounding box center [51, 197] width 8 height 8
click at [778, 136] on link "Print Documents" at bounding box center [764, 136] width 108 height 19
click at [51, 196] on input "checkbox" at bounding box center [51, 197] width 8 height 8
checkbox input "false"
click at [158, 222] on link "Shipping Label Laser" at bounding box center [127, 221] width 82 height 10
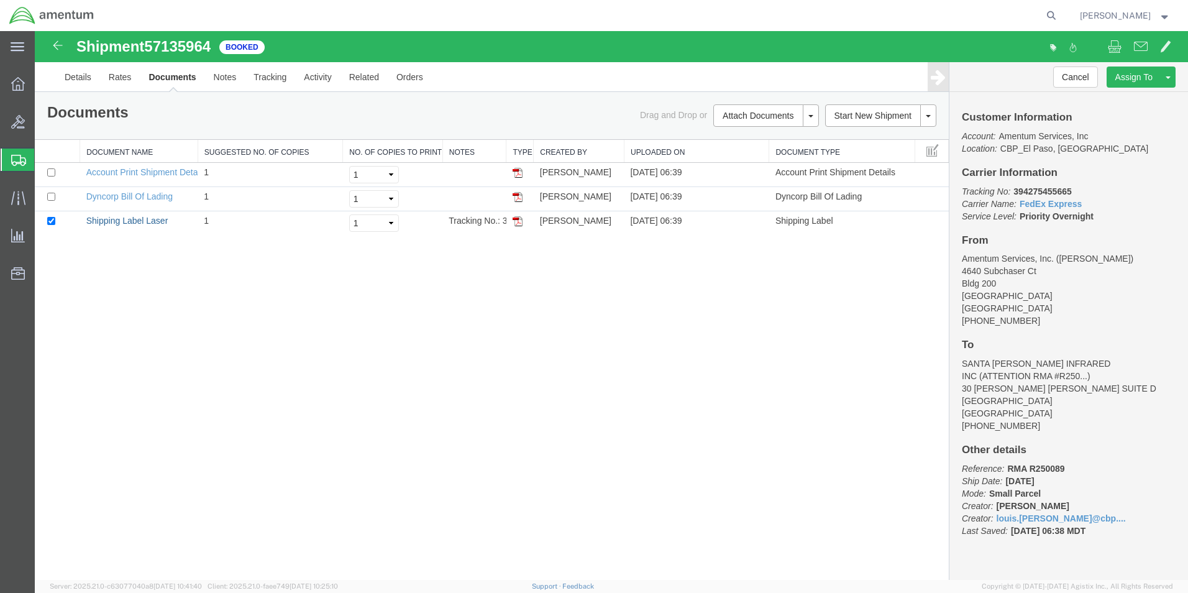
click at [158, 221] on link "Shipping Label Laser" at bounding box center [127, 221] width 82 height 10
